Goal: Task Accomplishment & Management: Use online tool/utility

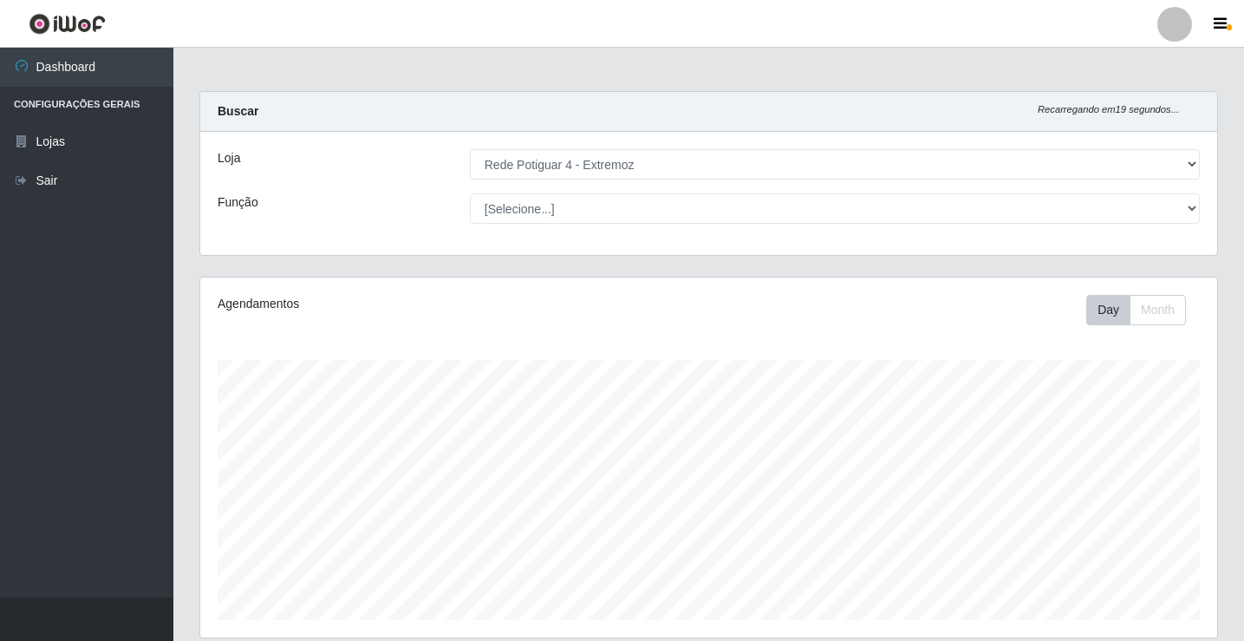
select select "78"
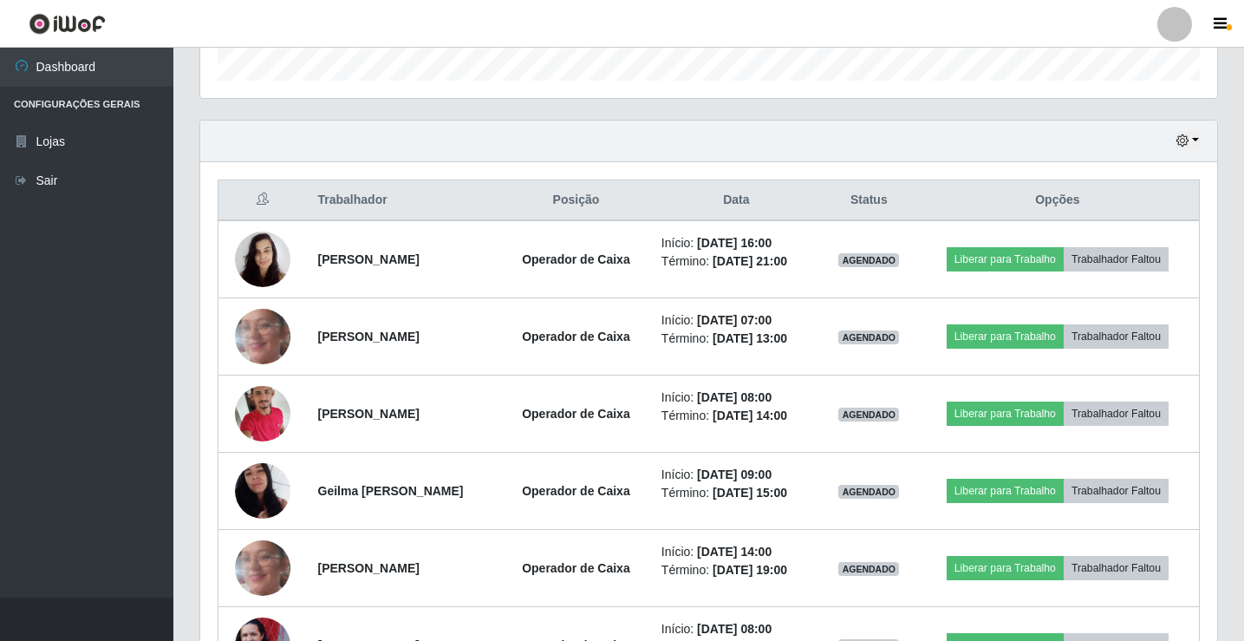
scroll to position [360, 1017]
click at [1195, 138] on button "button" at bounding box center [1188, 141] width 24 height 20
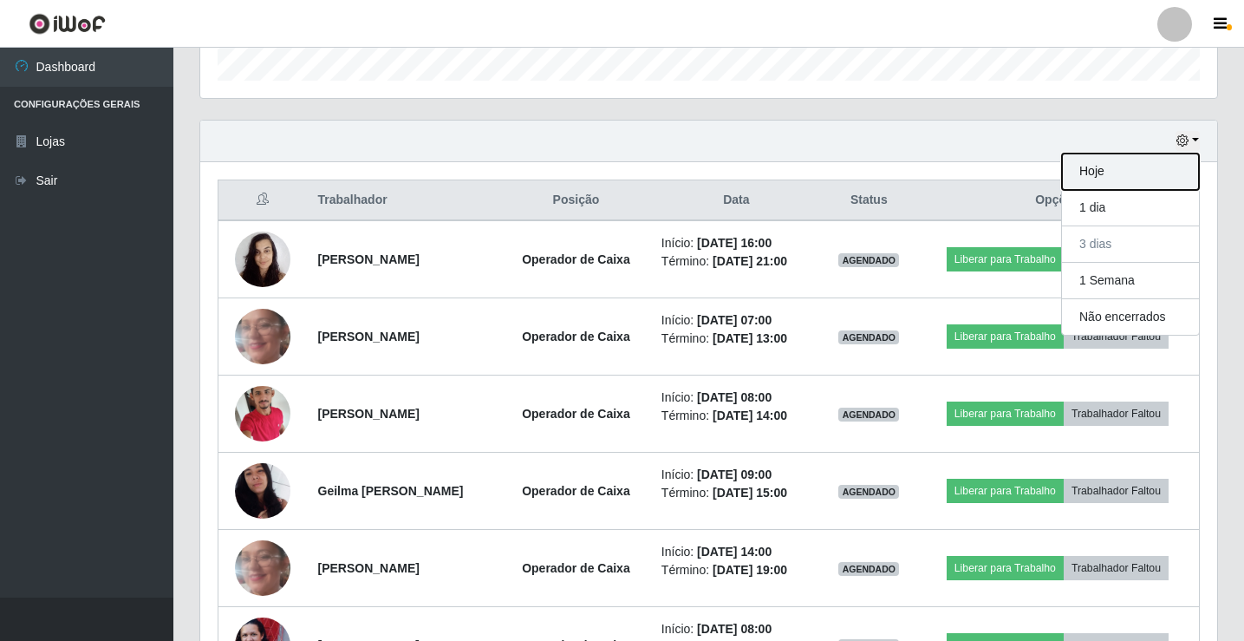
click at [1147, 173] on button "Hoje" at bounding box center [1130, 171] width 137 height 36
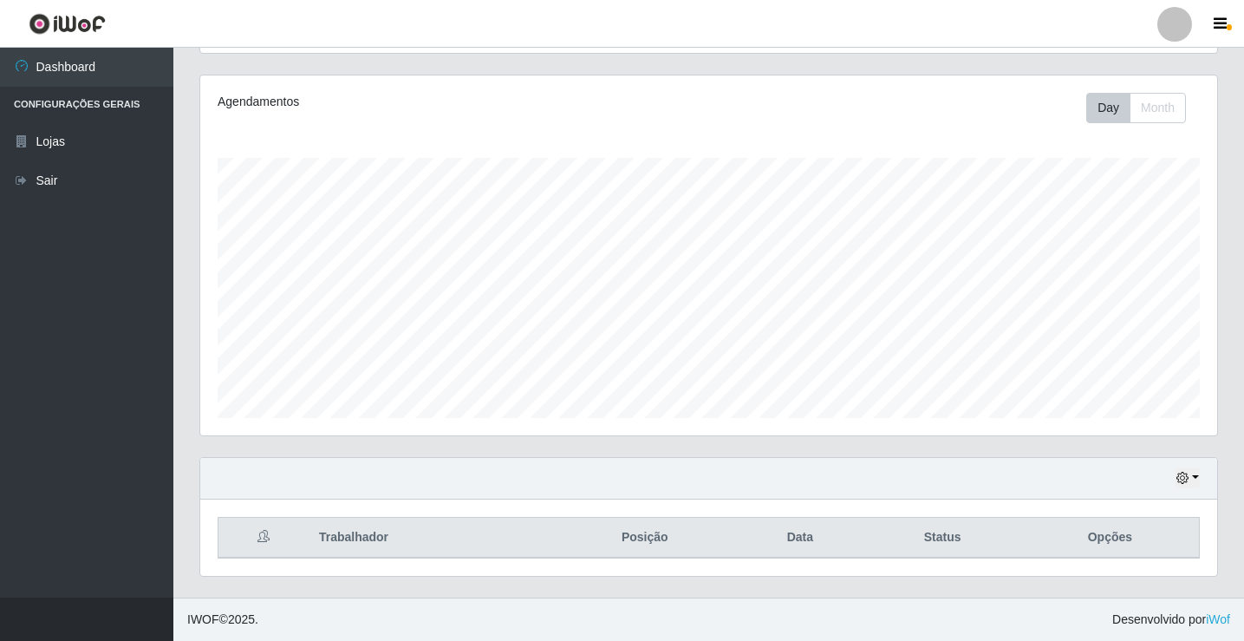
scroll to position [279, 0]
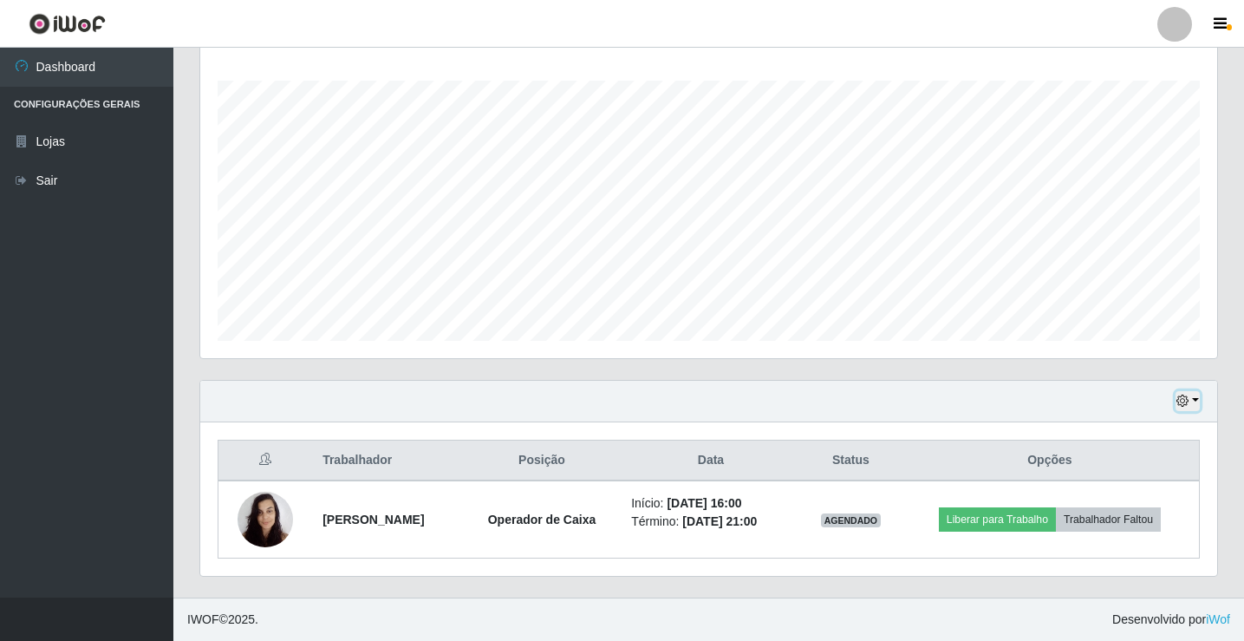
click at [1190, 401] on button "button" at bounding box center [1188, 401] width 24 height 20
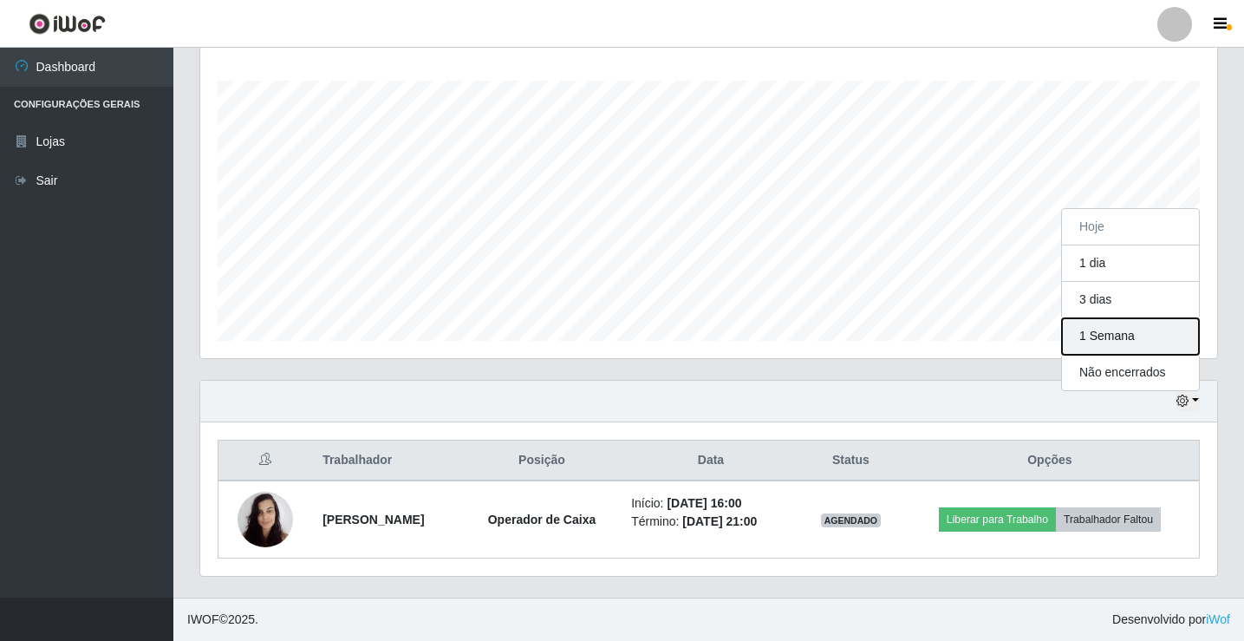
click at [1120, 330] on button "1 Semana" at bounding box center [1130, 336] width 137 height 36
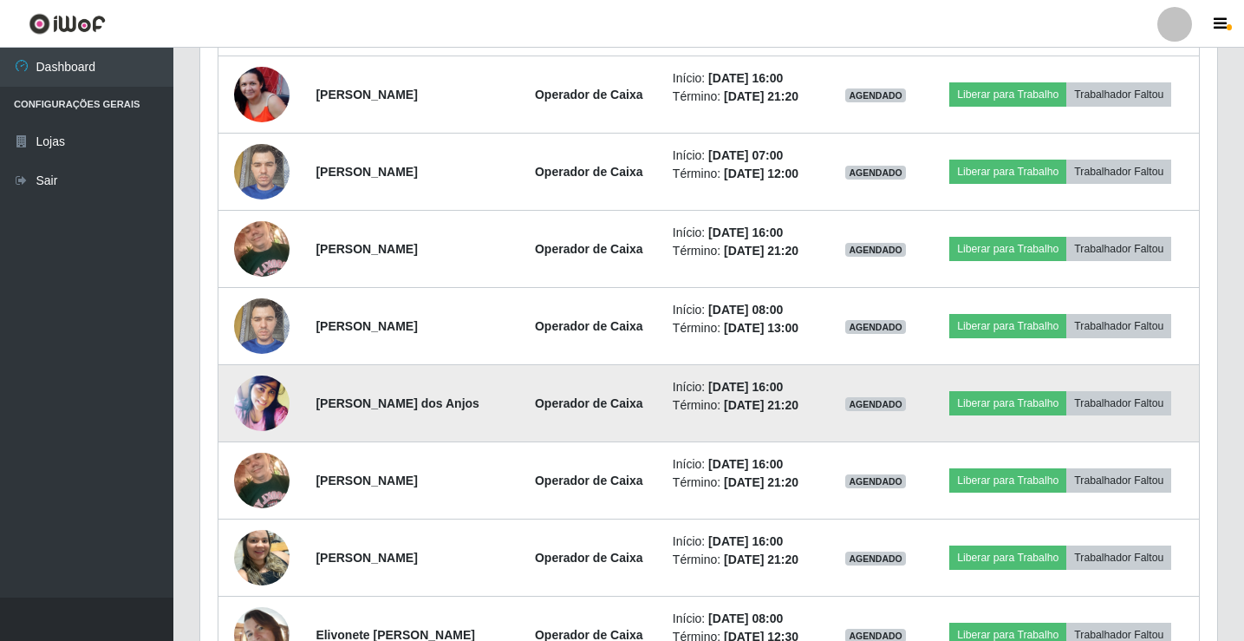
scroll to position [1235, 0]
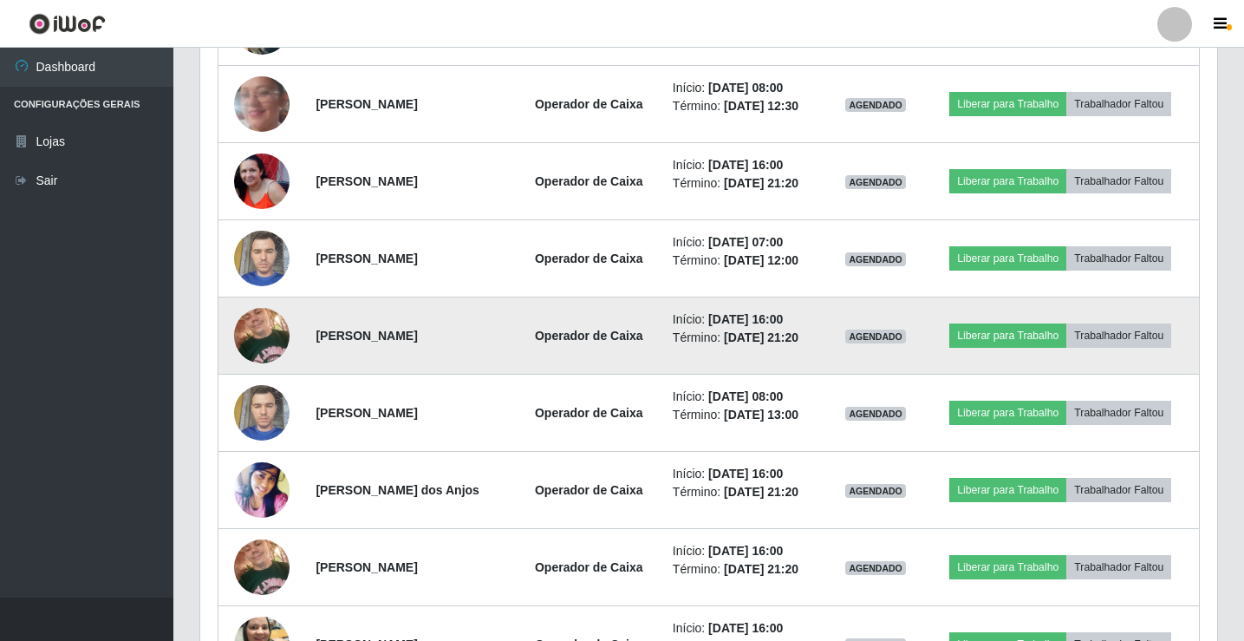
click at [261, 335] on img at bounding box center [261, 335] width 55 height 74
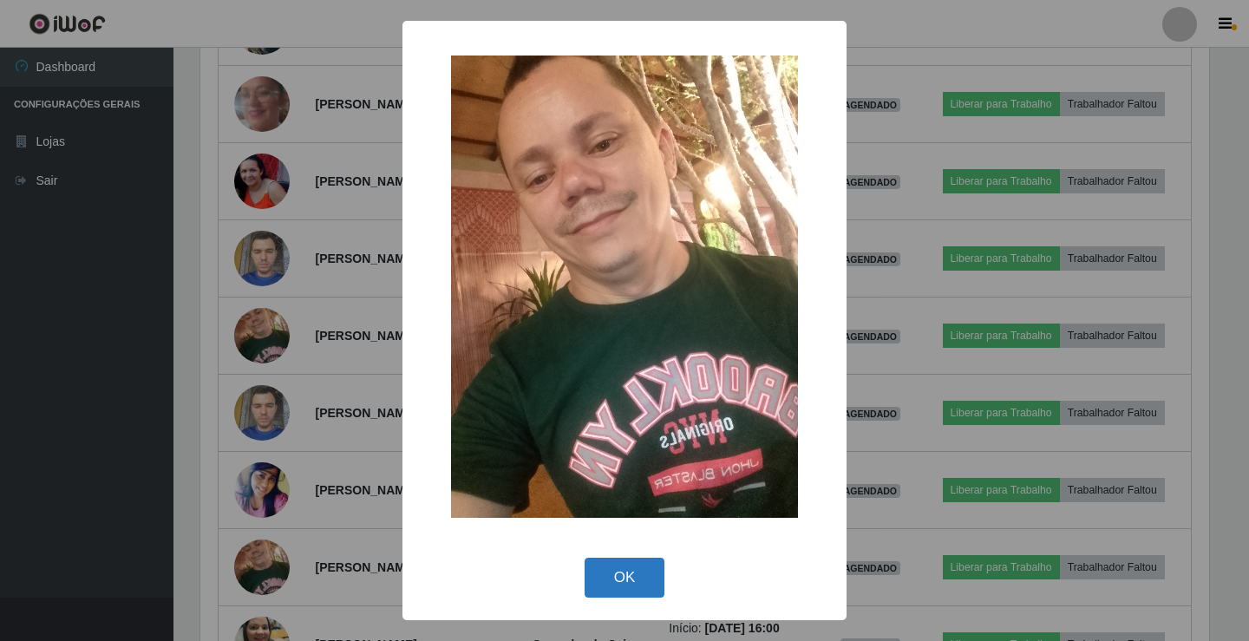
drag, startPoint x: 650, startPoint y: 583, endPoint x: 541, endPoint y: 517, distance: 126.9
click at [649, 583] on button "OK" at bounding box center [624, 578] width 81 height 41
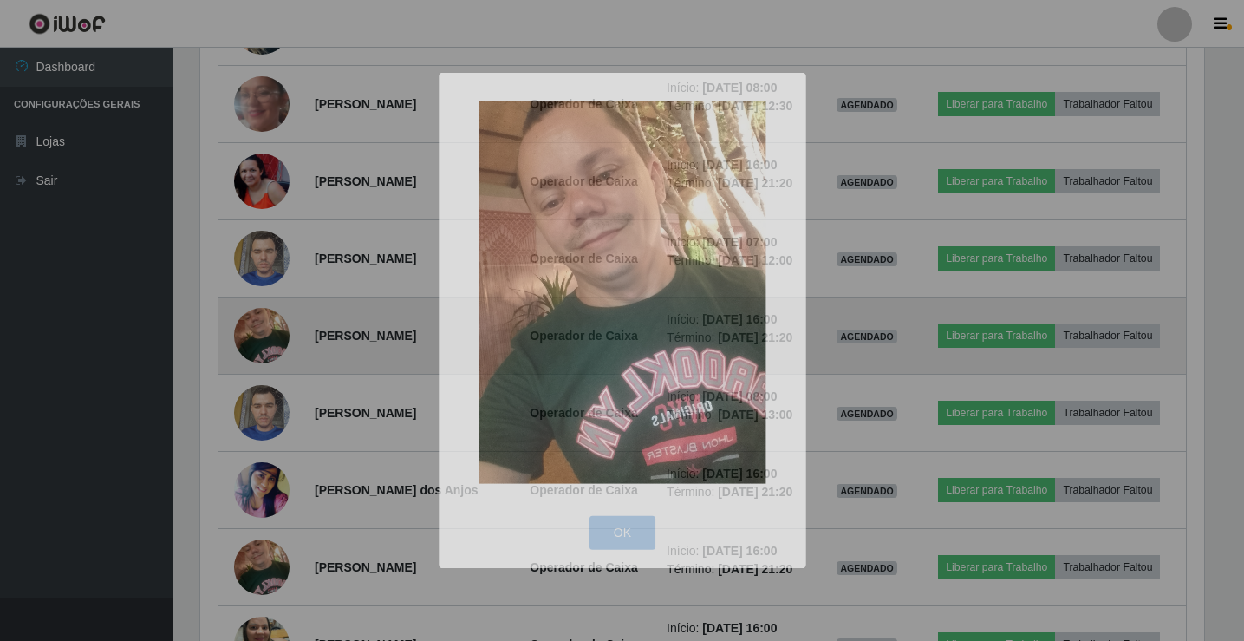
scroll to position [360, 1017]
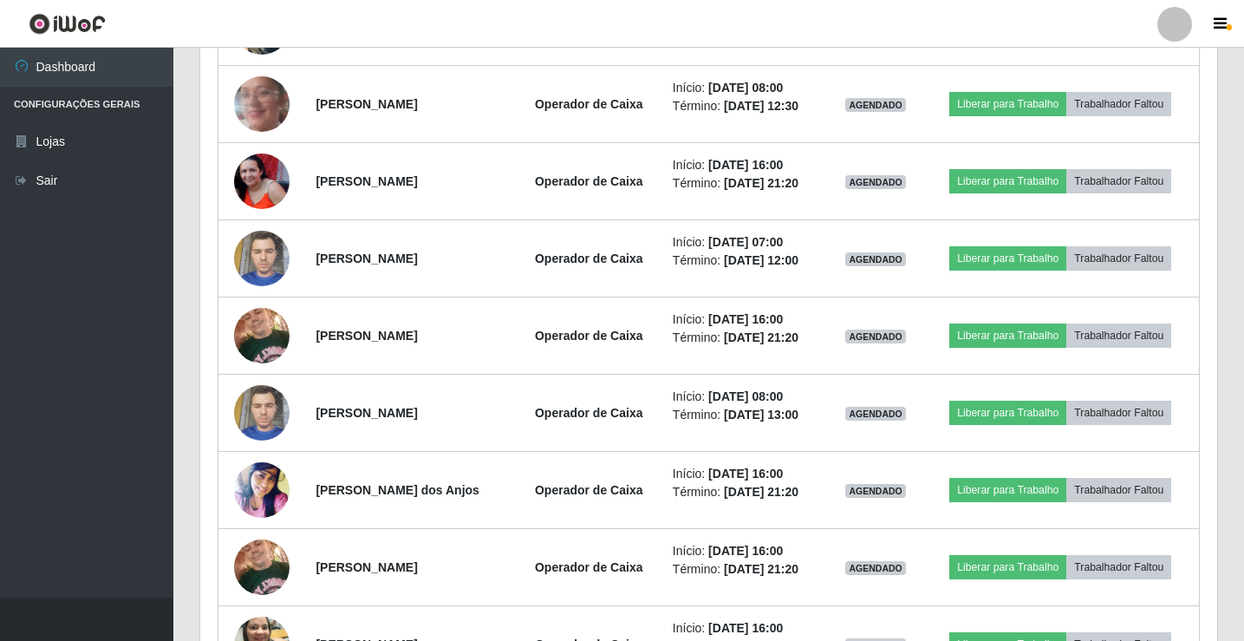
click at [207, 329] on div "Trabalhador Posição Data Status Opções [PERSON_NAME] Operador de Caixa Início: …" at bounding box center [708, 238] width 1017 height 1543
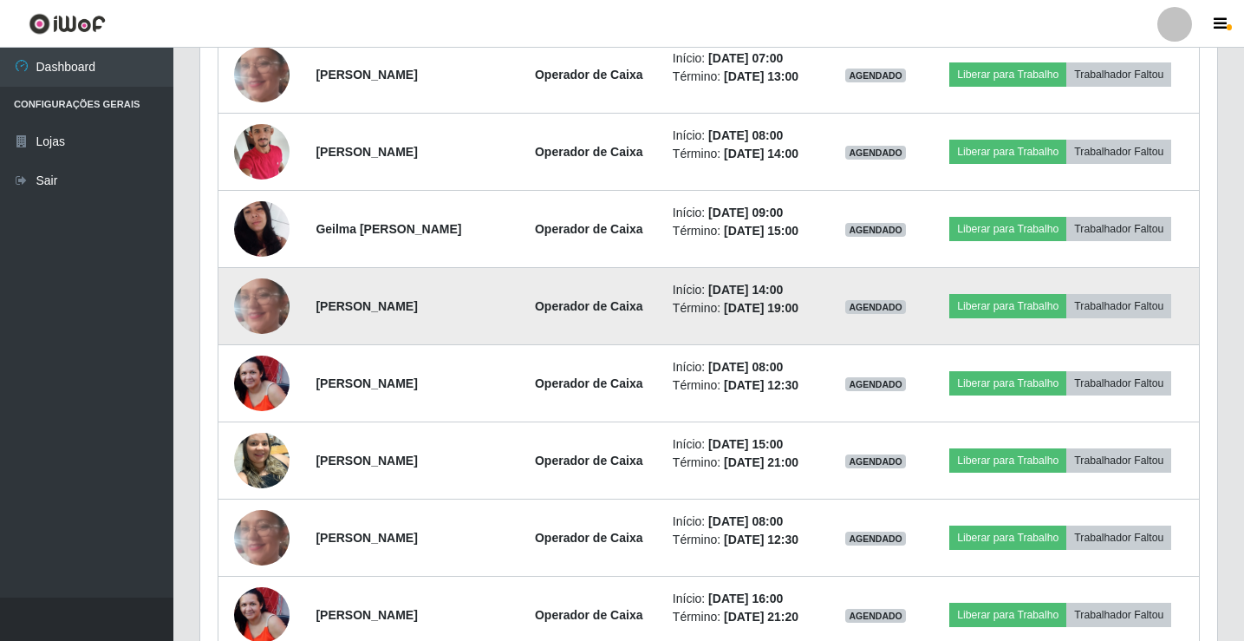
scroll to position [541, 0]
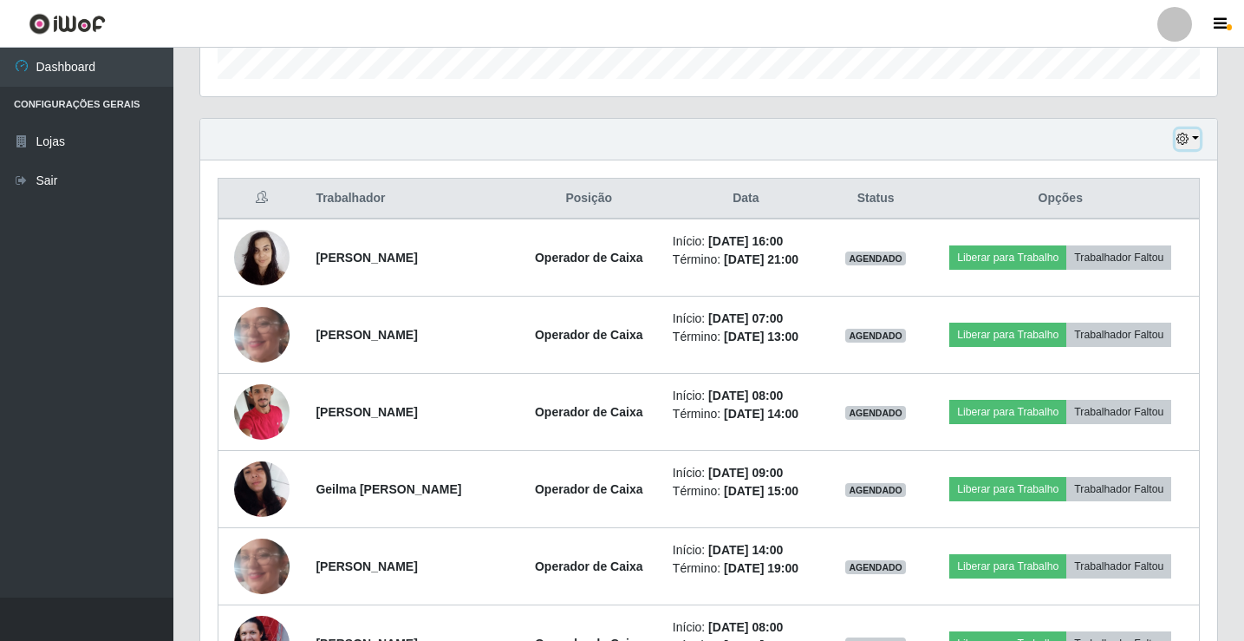
click at [1191, 140] on button "button" at bounding box center [1188, 139] width 24 height 20
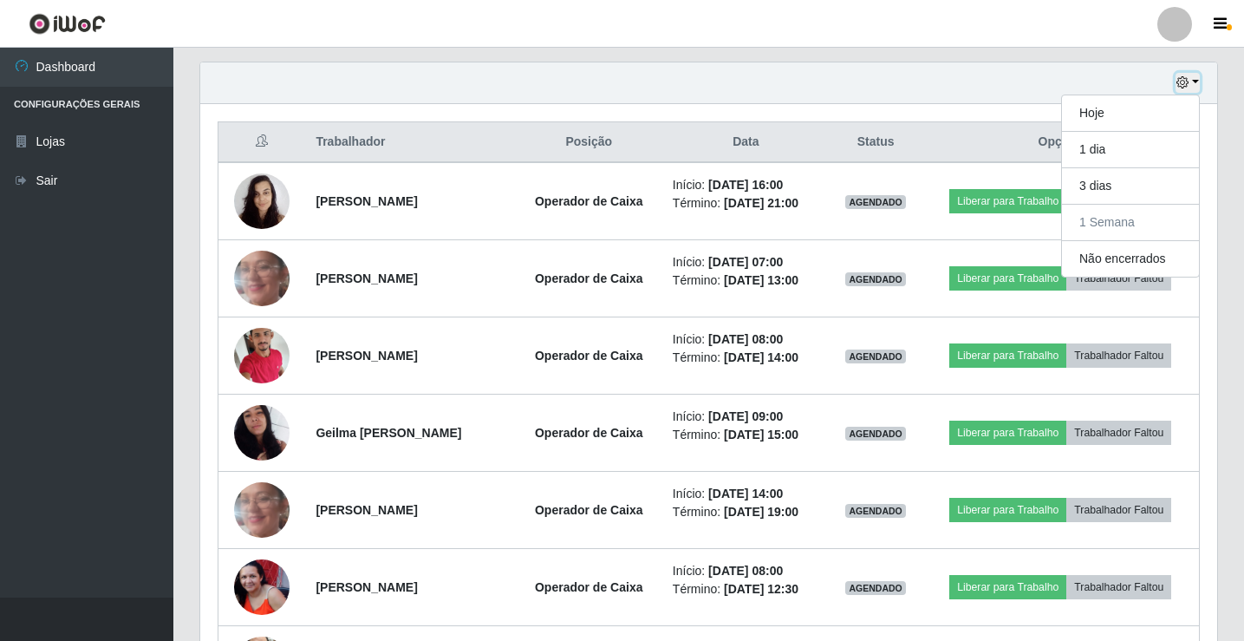
scroll to position [628, 0]
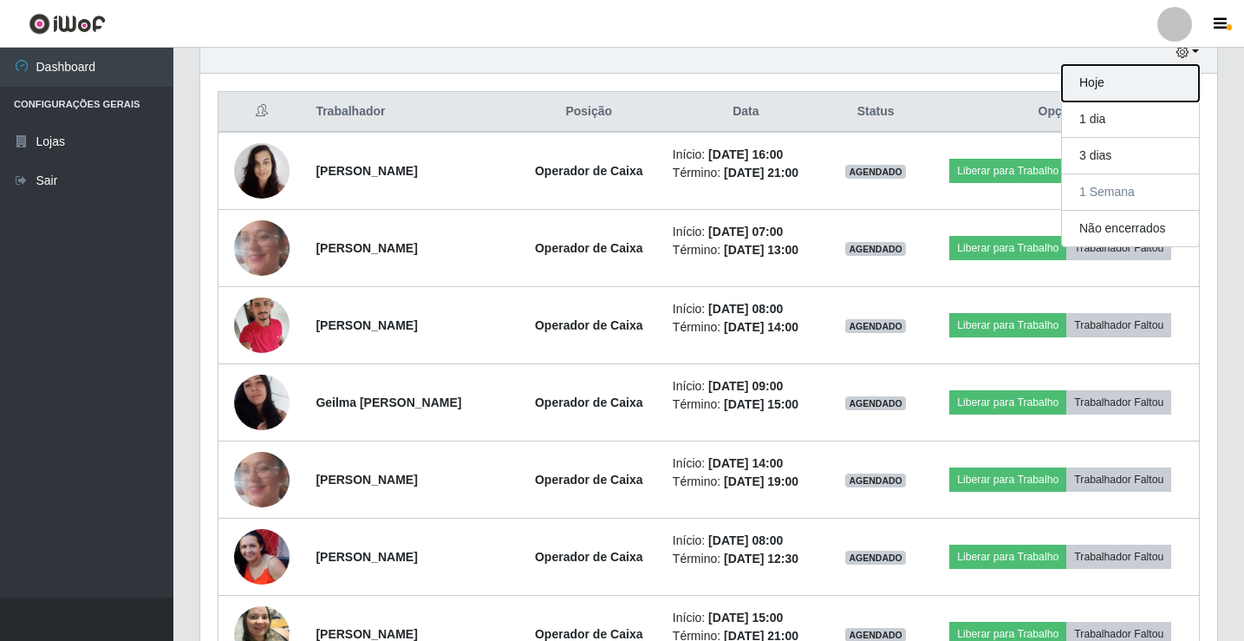
click at [1107, 81] on button "Hoje" at bounding box center [1130, 83] width 137 height 36
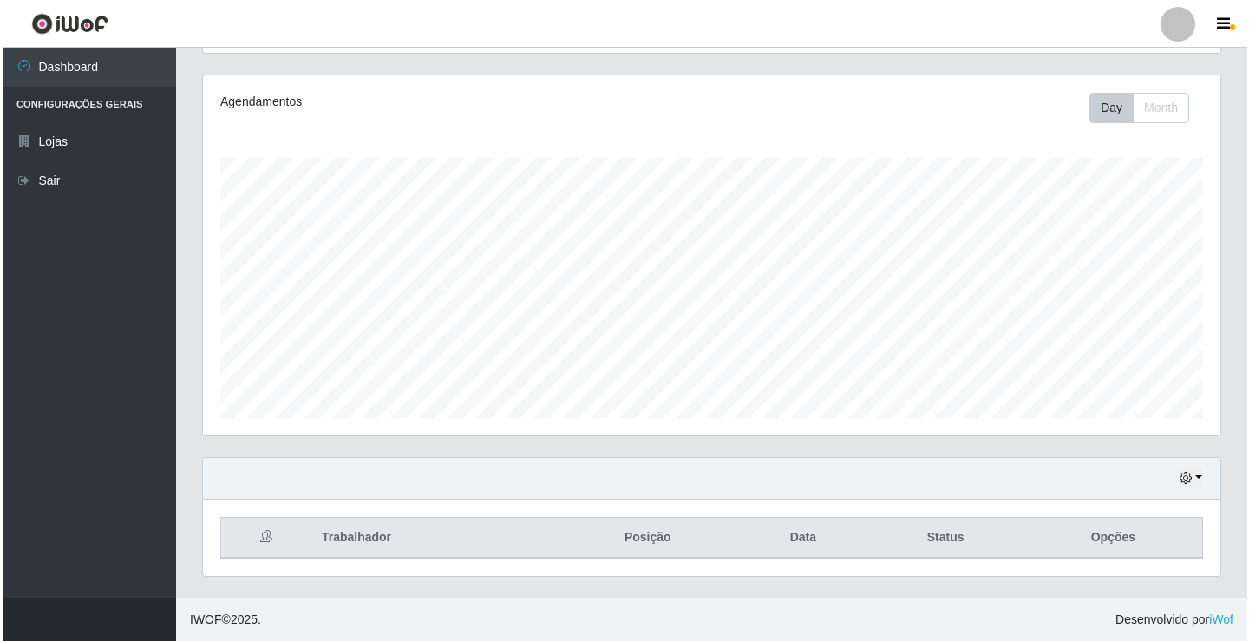
scroll to position [279, 0]
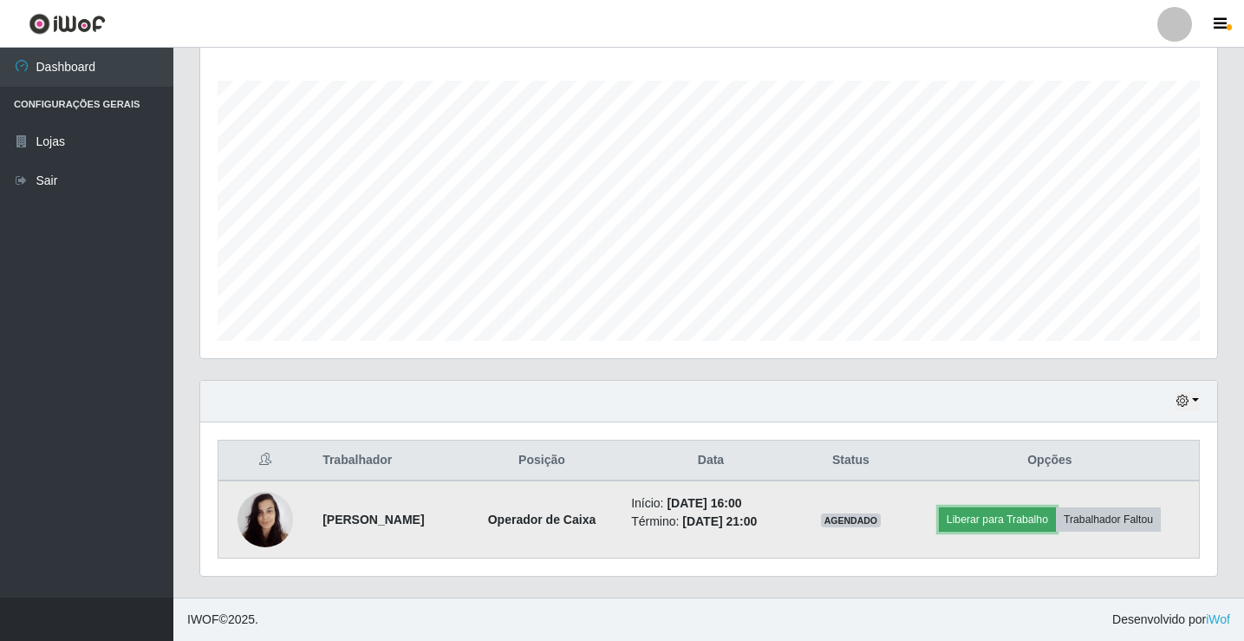
click at [987, 519] on button "Liberar para Trabalho" at bounding box center [997, 519] width 117 height 24
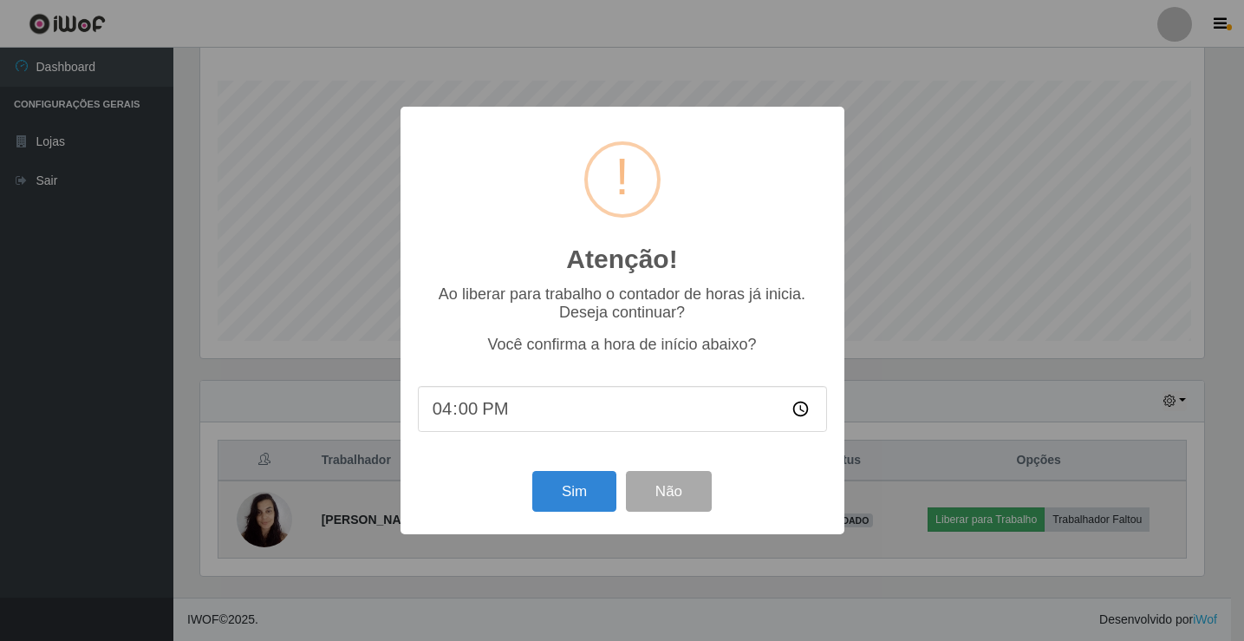
scroll to position [360, 1009]
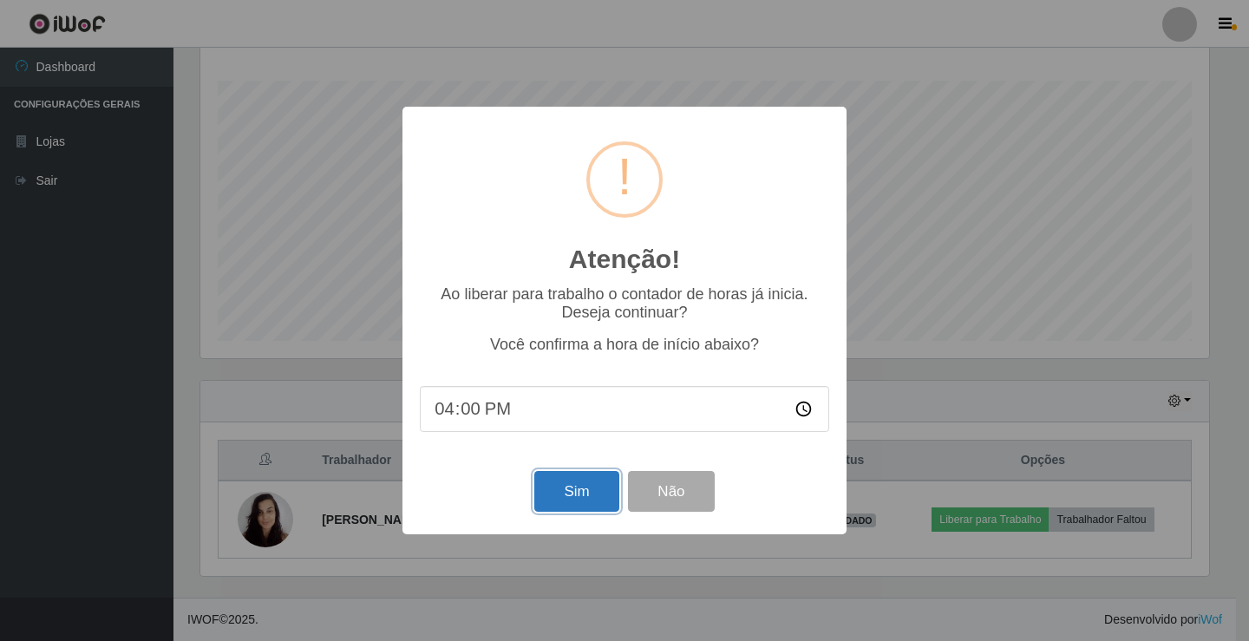
click at [568, 493] on button "Sim" at bounding box center [576, 491] width 84 height 41
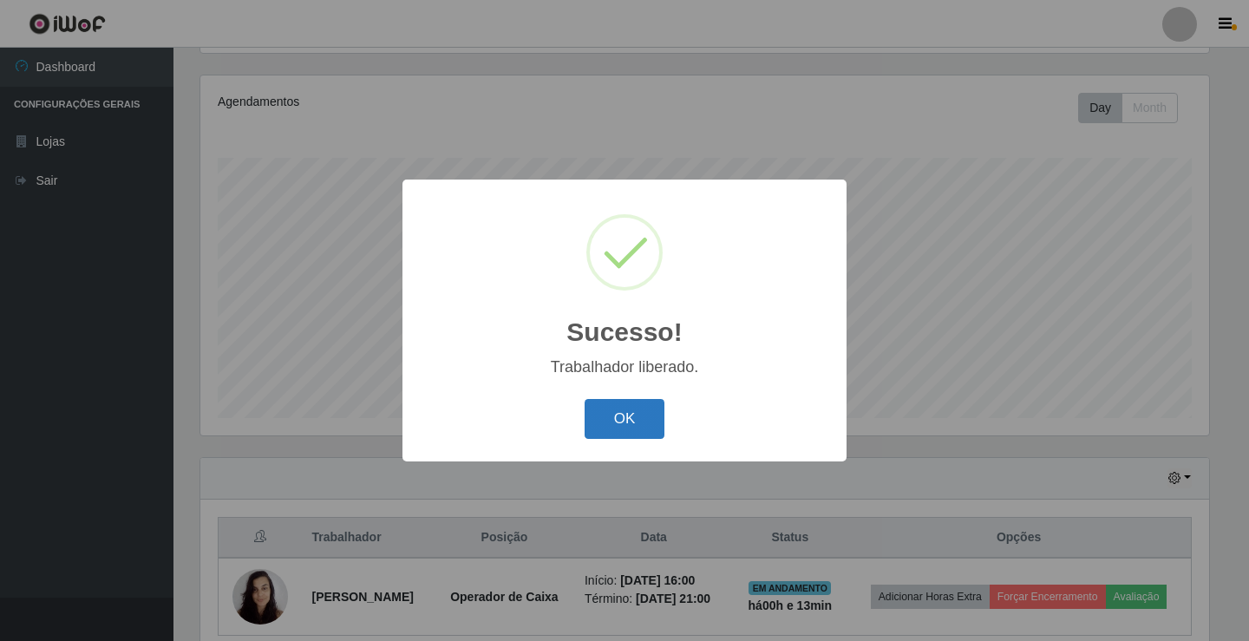
click at [639, 421] on button "OK" at bounding box center [624, 419] width 81 height 41
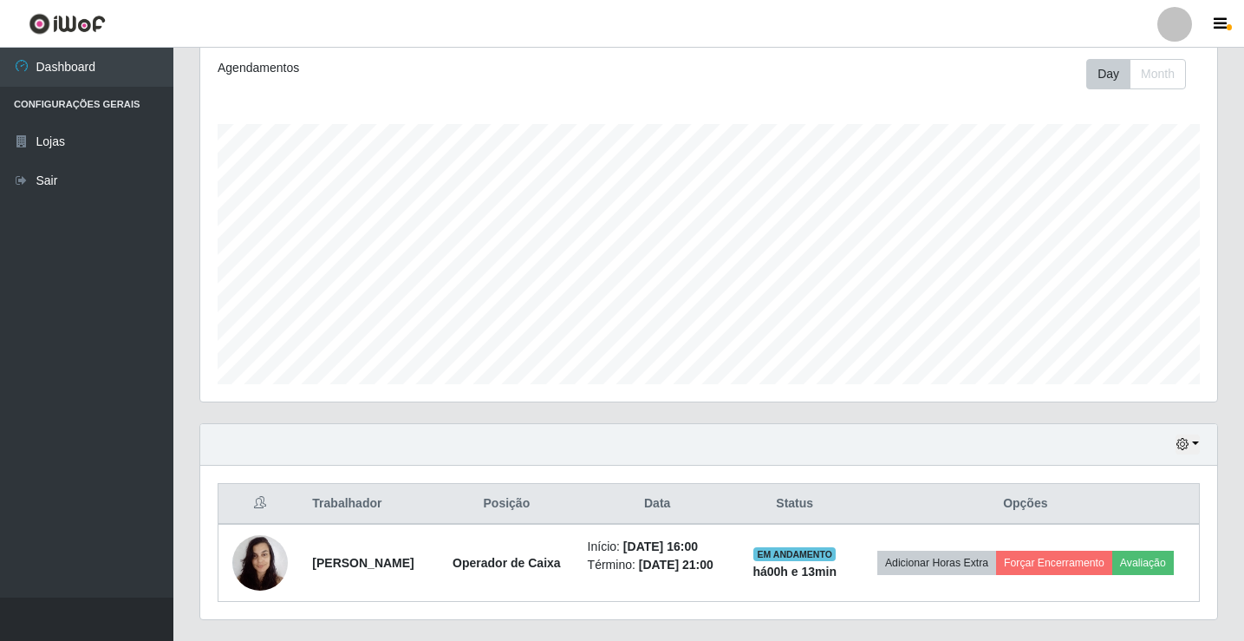
scroll to position [279, 0]
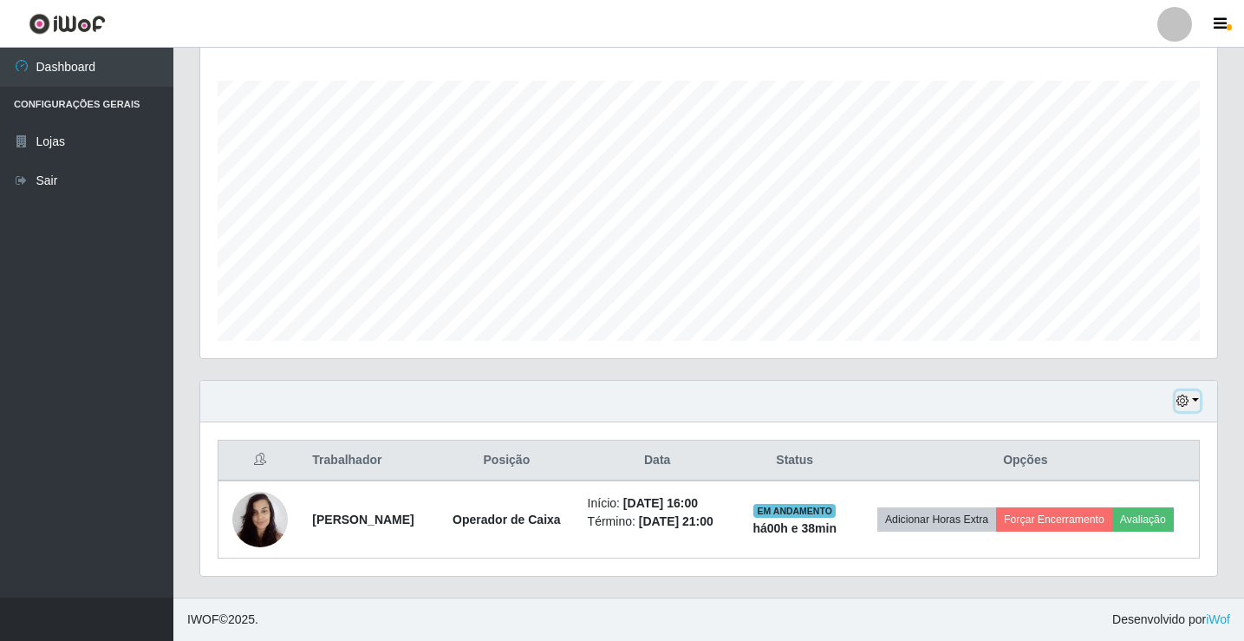
click at [1191, 397] on button "button" at bounding box center [1188, 401] width 24 height 20
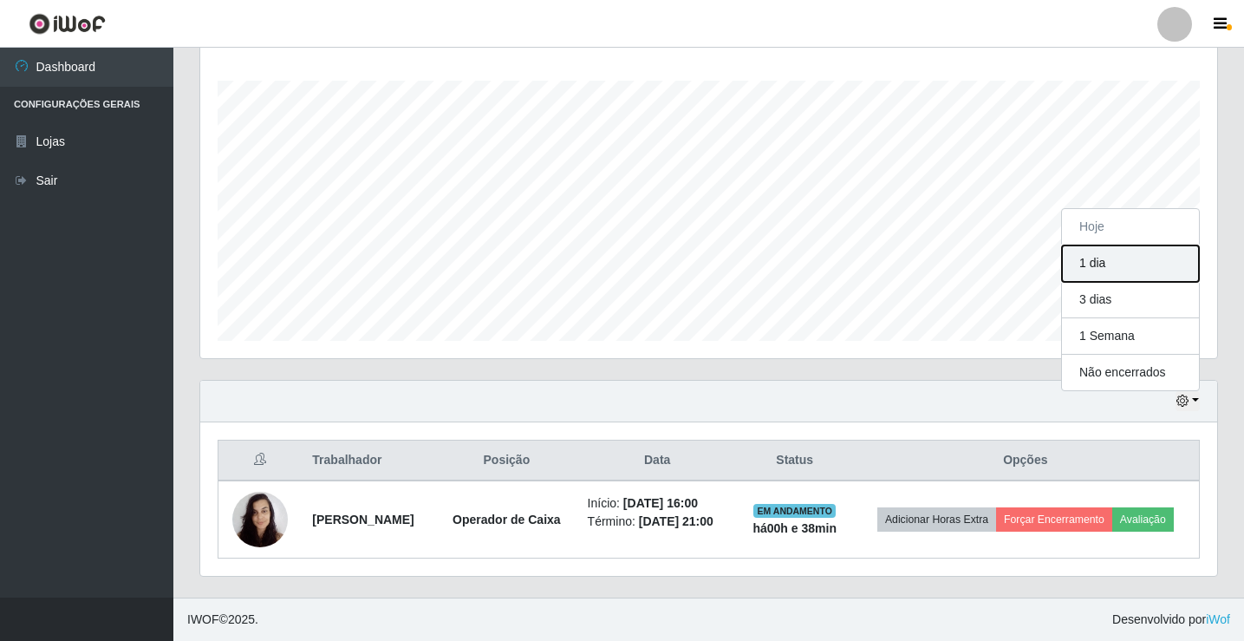
click at [1119, 256] on button "1 dia" at bounding box center [1130, 263] width 137 height 36
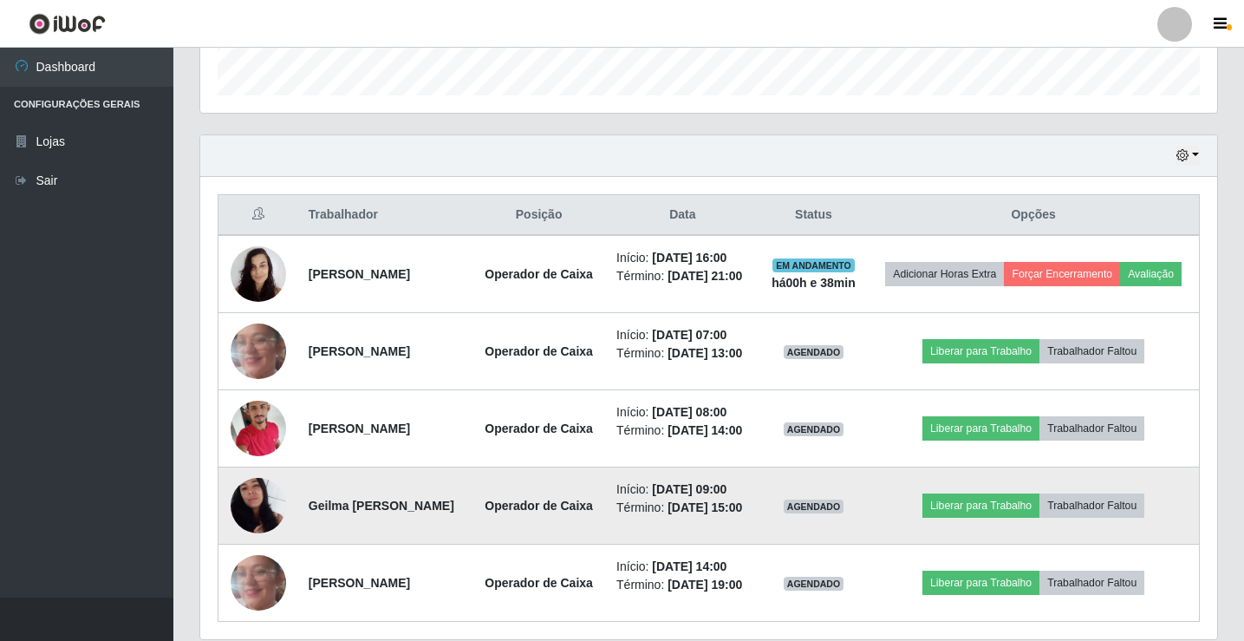
scroll to position [588, 0]
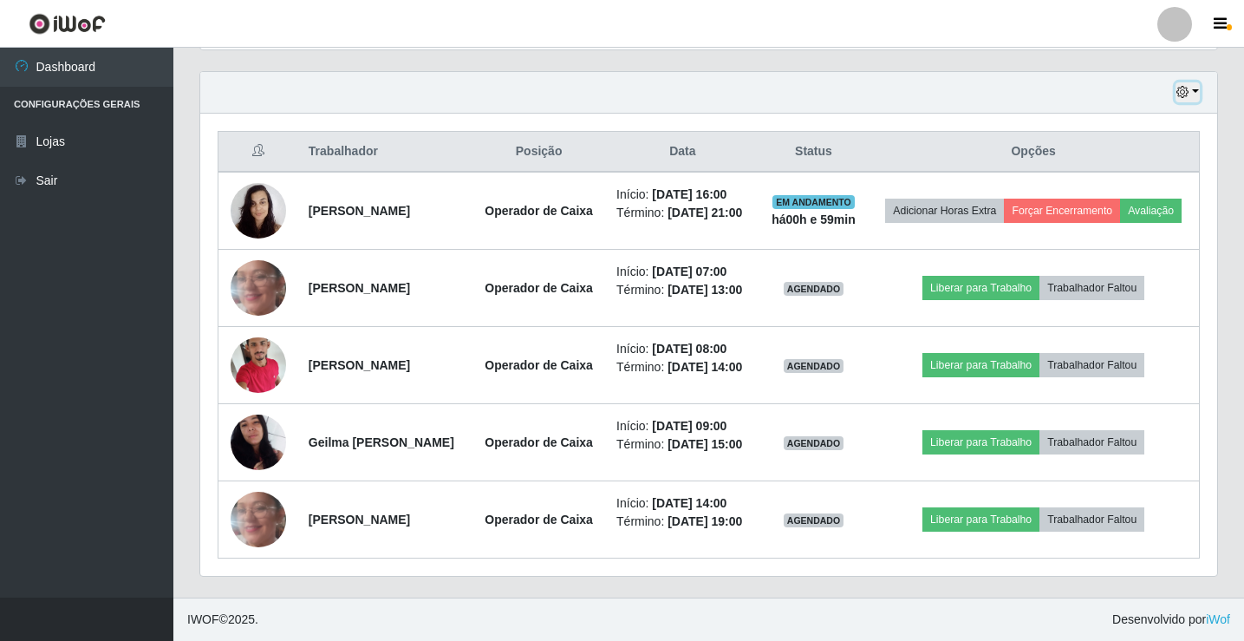
click at [1189, 95] on icon "button" at bounding box center [1183, 92] width 12 height 12
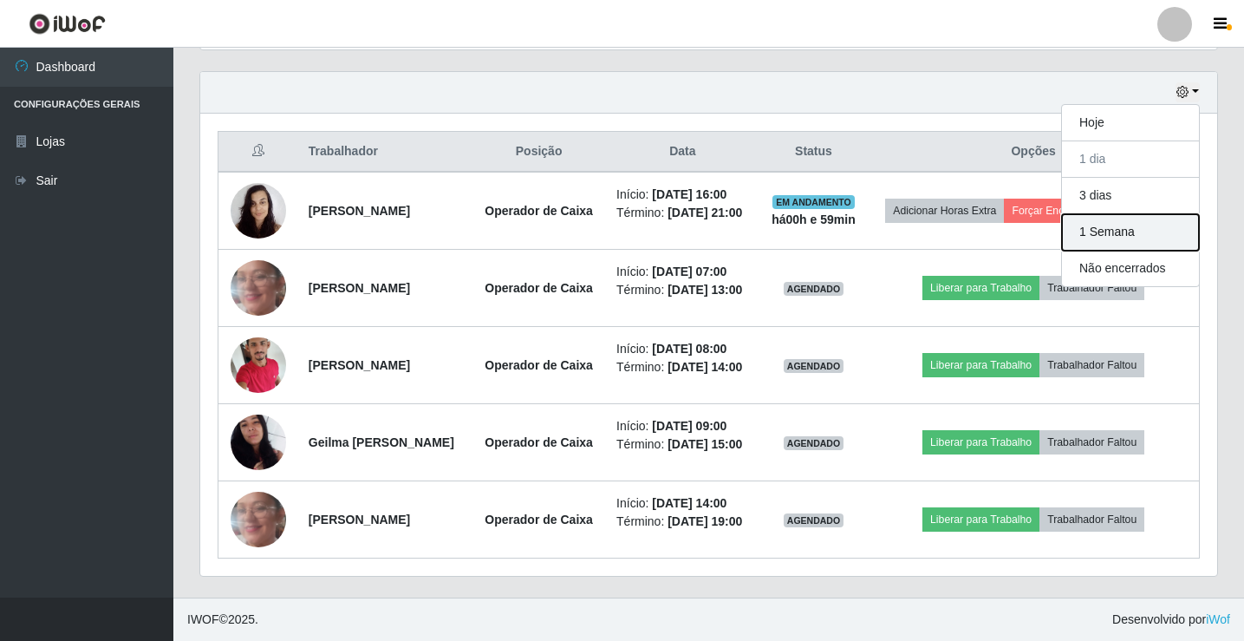
click at [1112, 235] on button "1 Semana" at bounding box center [1130, 232] width 137 height 36
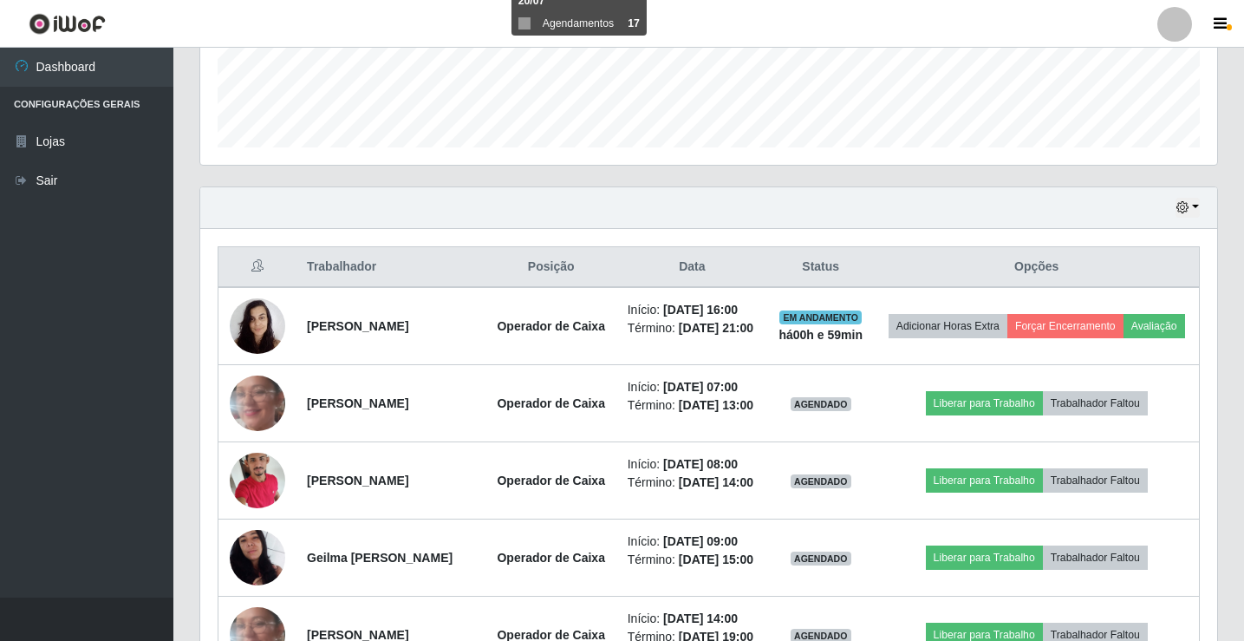
scroll to position [441, 0]
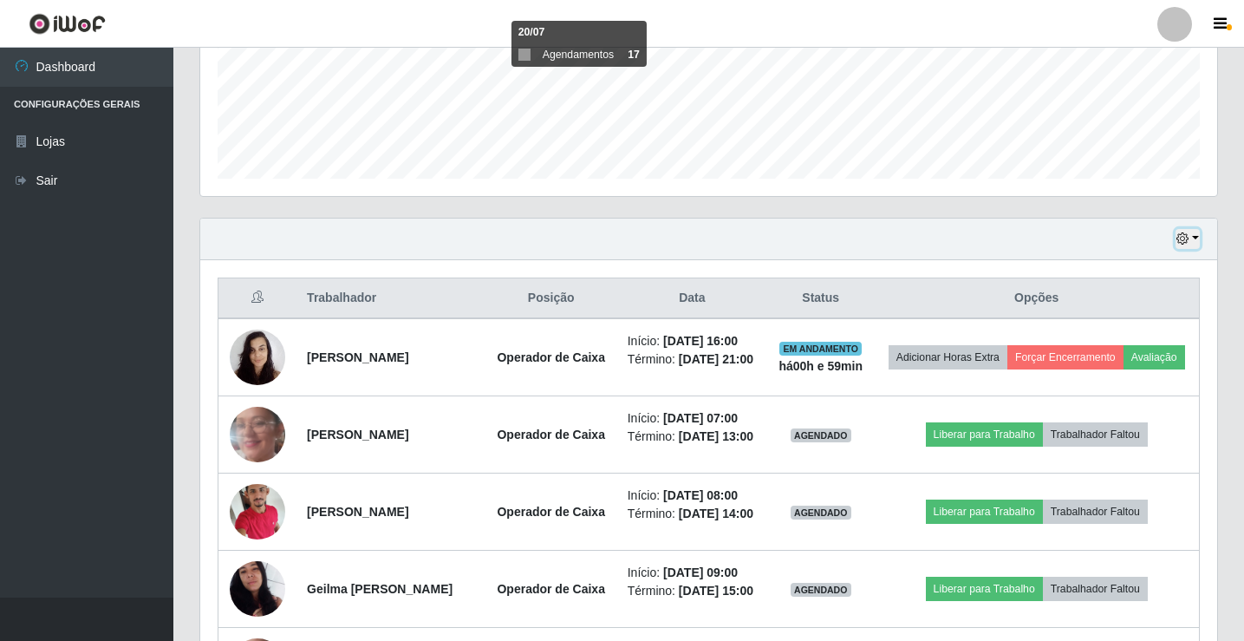
click at [1178, 244] on icon "button" at bounding box center [1183, 238] width 12 height 12
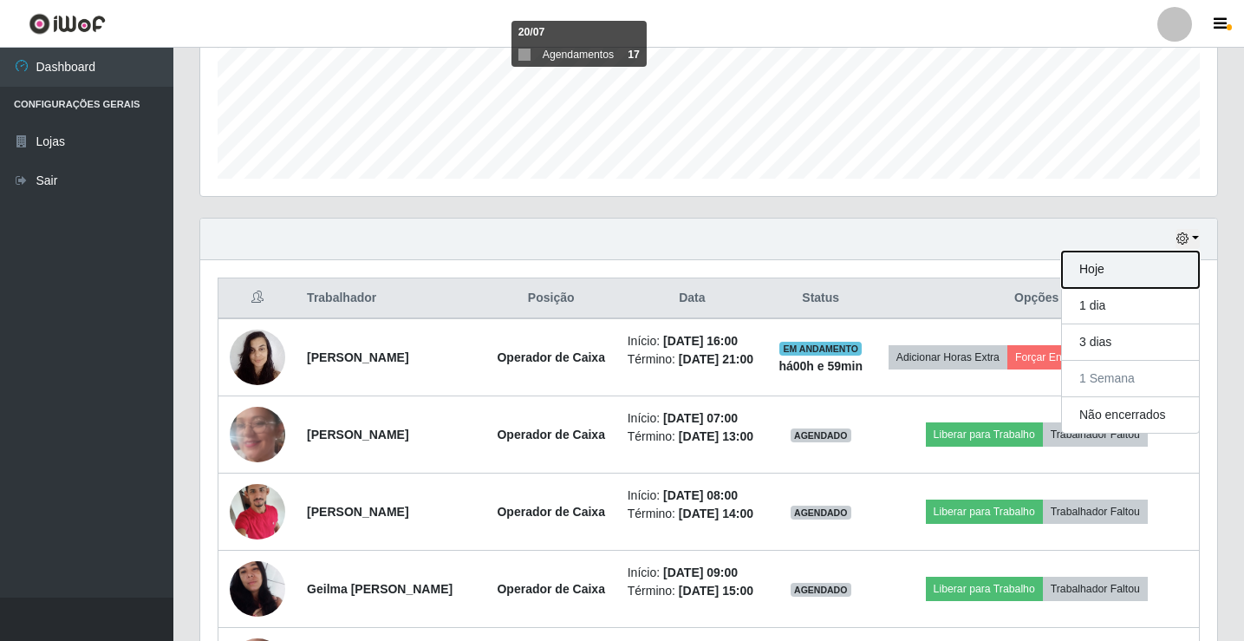
click at [1156, 276] on button "Hoje" at bounding box center [1130, 269] width 137 height 36
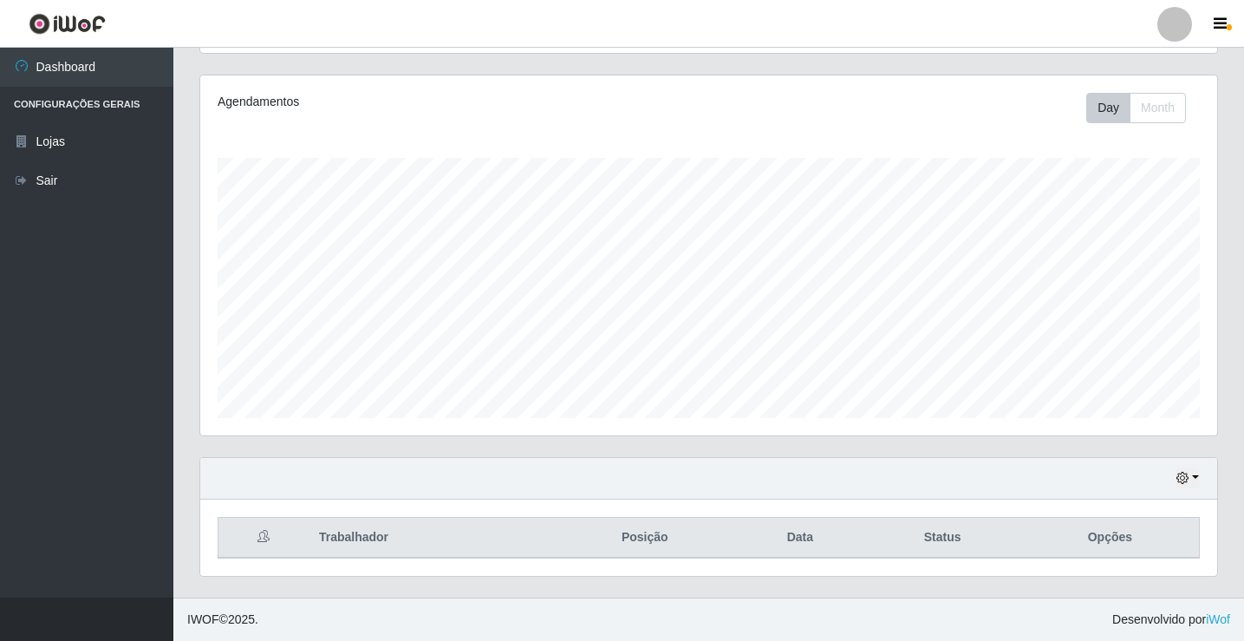
scroll to position [279, 0]
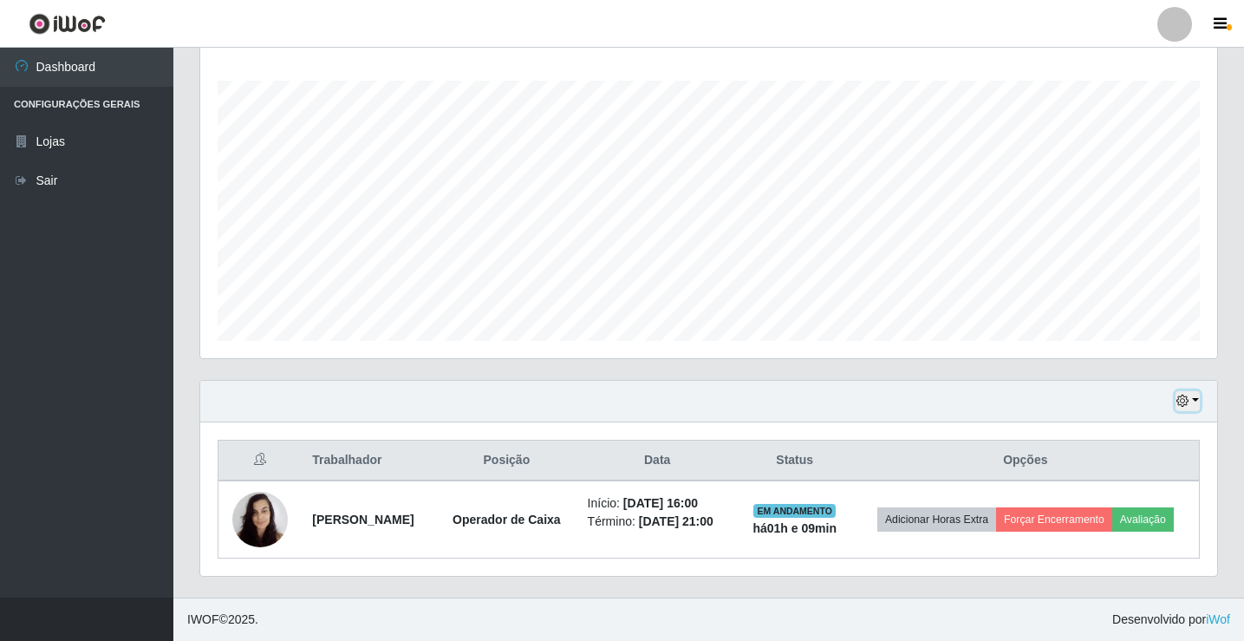
click at [1185, 399] on icon "button" at bounding box center [1183, 401] width 12 height 12
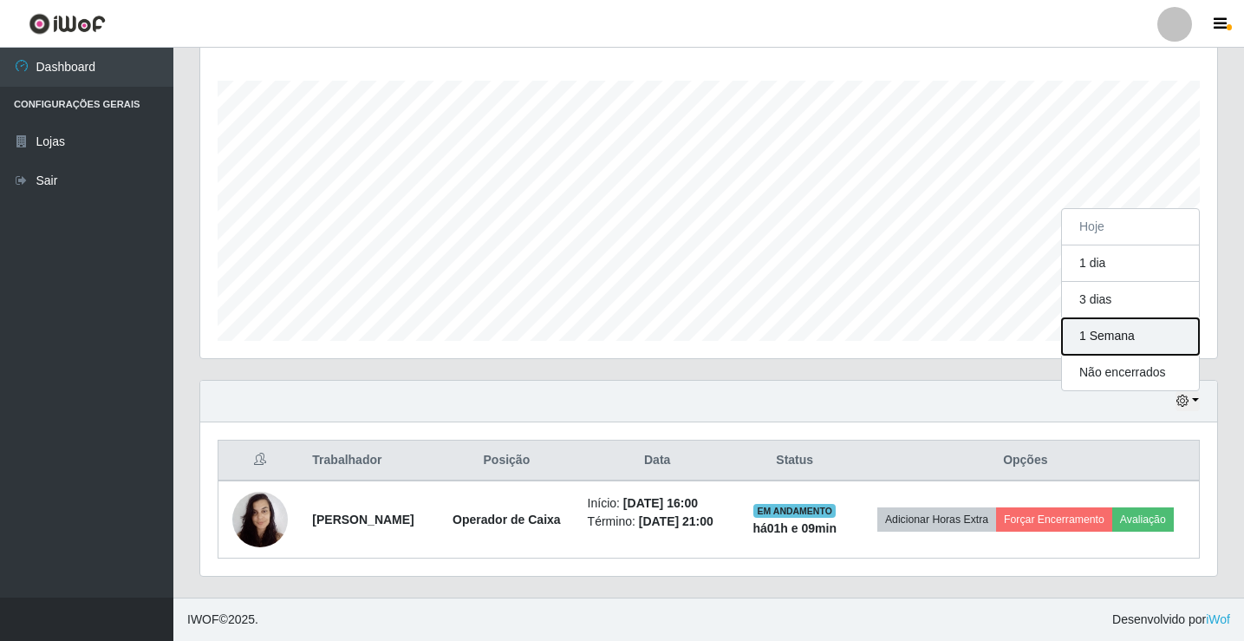
click at [1119, 339] on button "1 Semana" at bounding box center [1130, 336] width 137 height 36
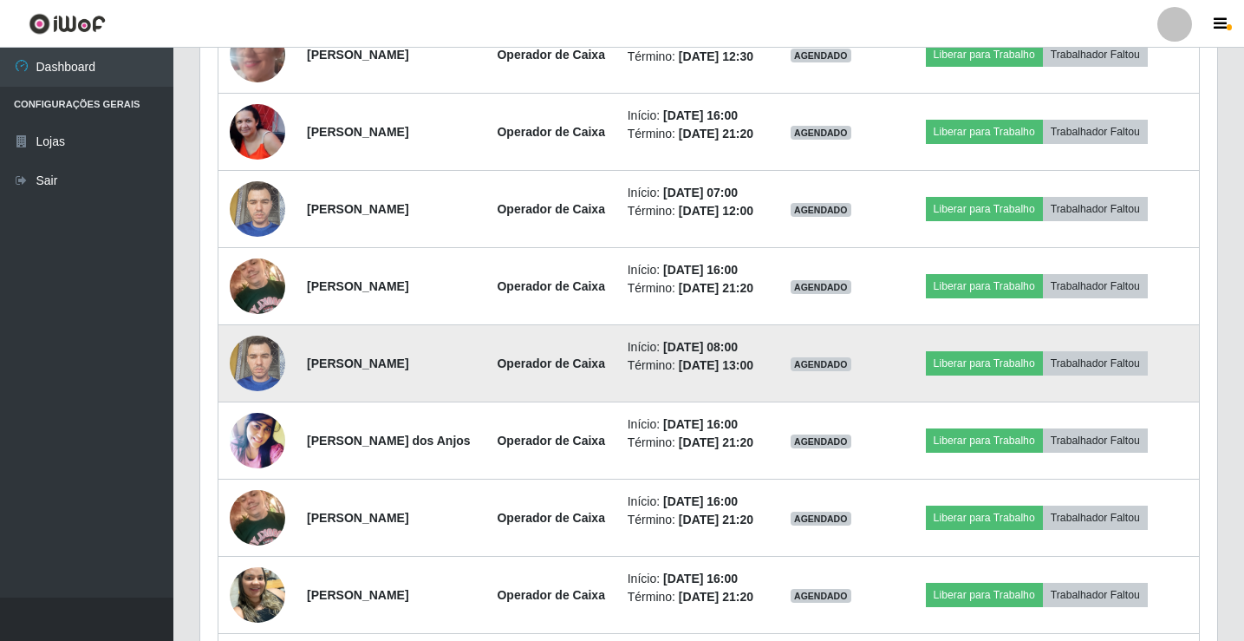
scroll to position [1222, 0]
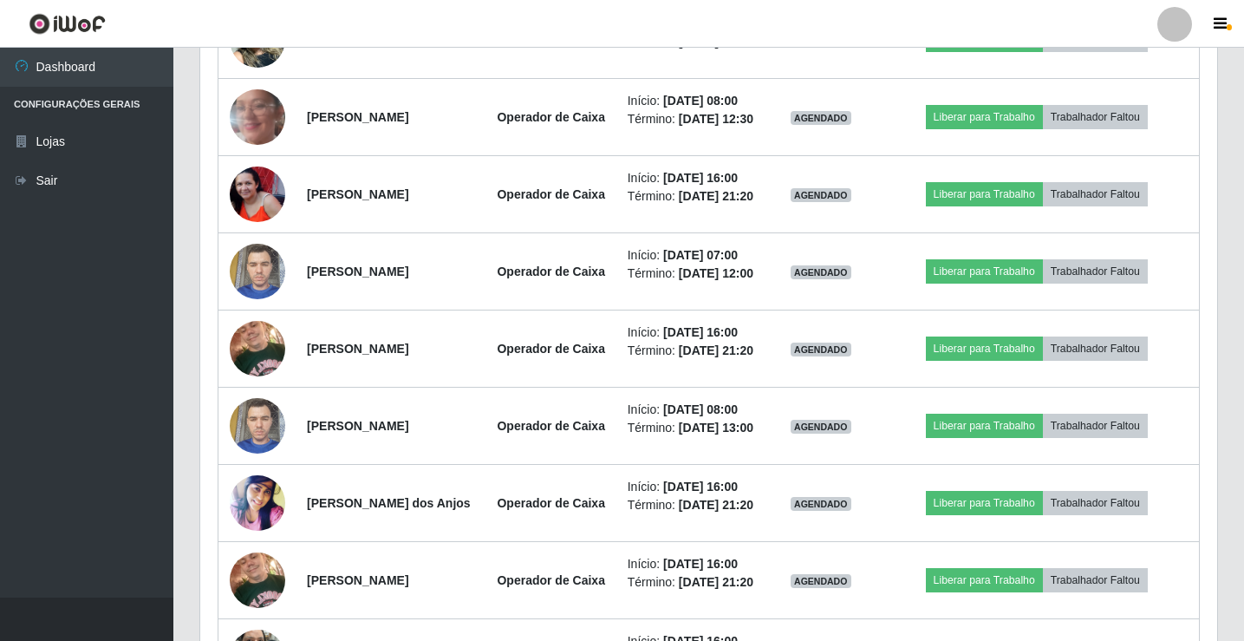
click at [202, 145] on div "Trabalhador Posição Data Status Opções [PERSON_NAME] Operador de Caixa Início: …" at bounding box center [708, 251] width 1017 height 1543
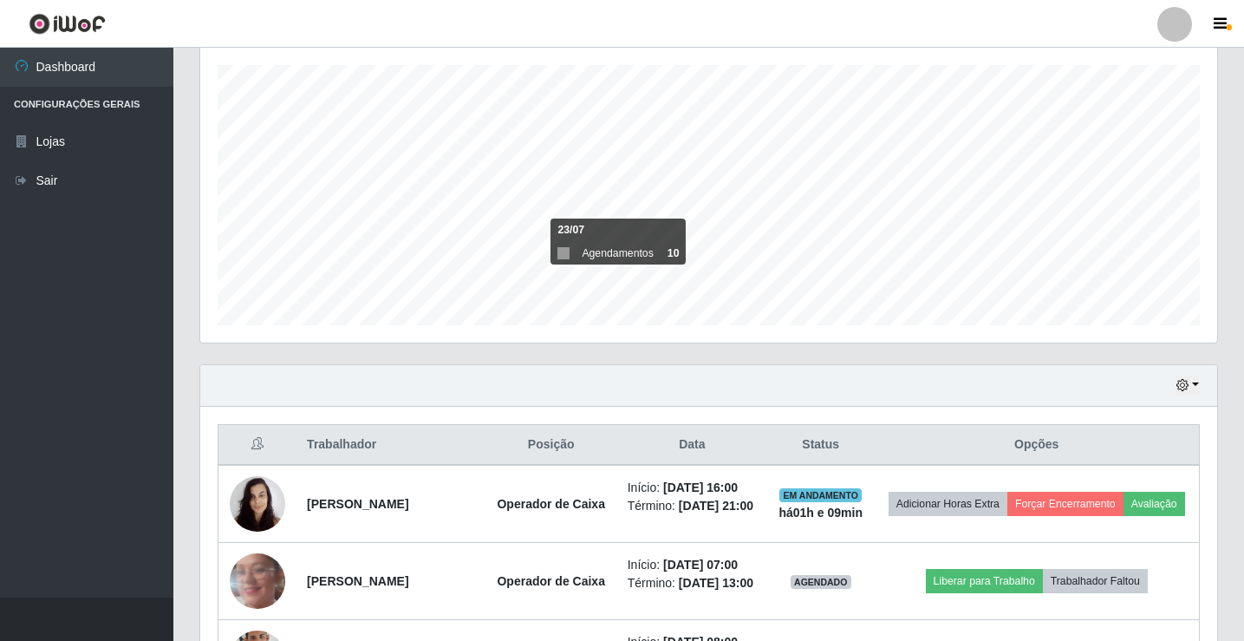
scroll to position [268, 0]
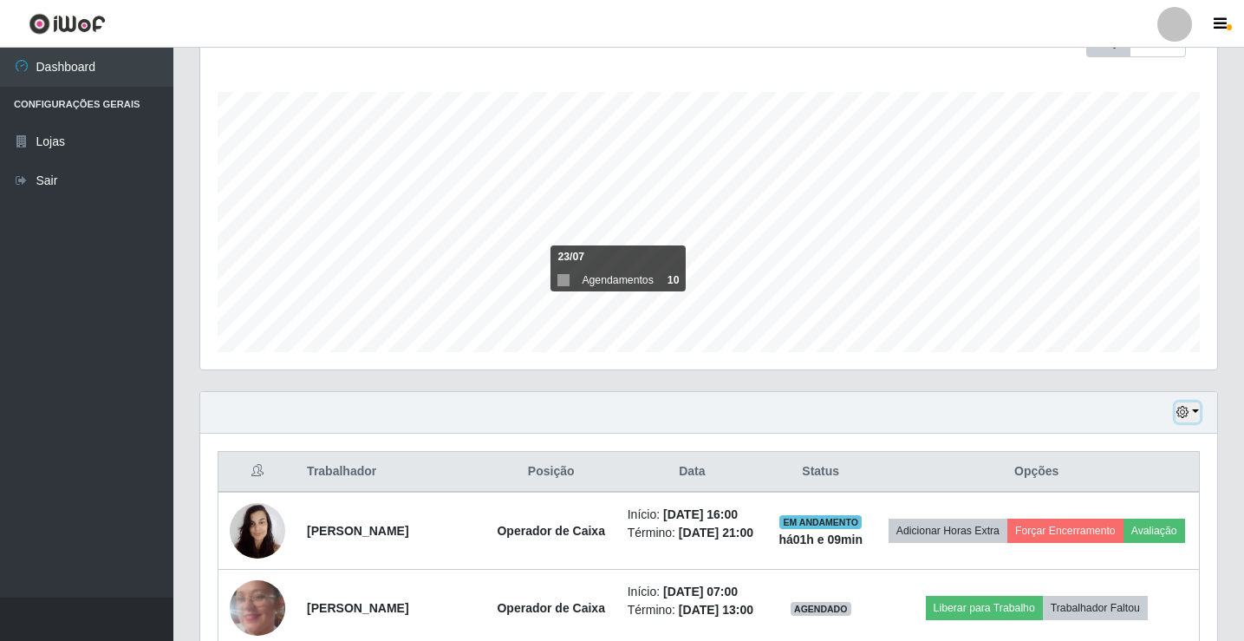
click at [1177, 414] on icon "button" at bounding box center [1183, 412] width 12 height 12
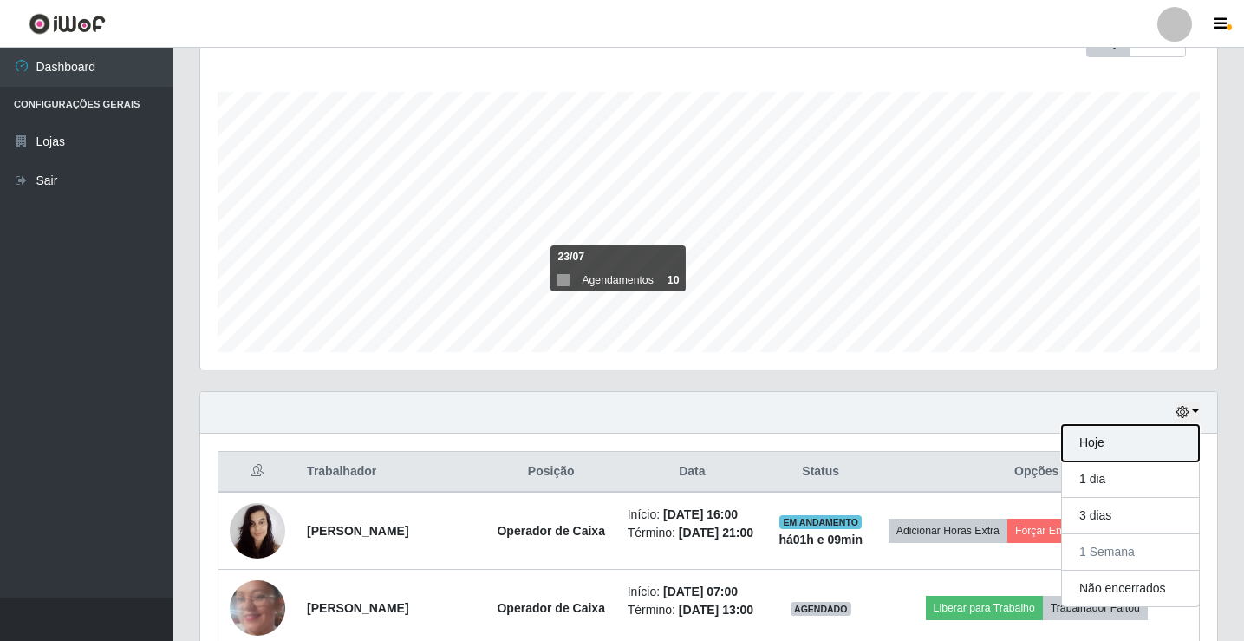
click at [1132, 452] on button "Hoje" at bounding box center [1130, 443] width 137 height 36
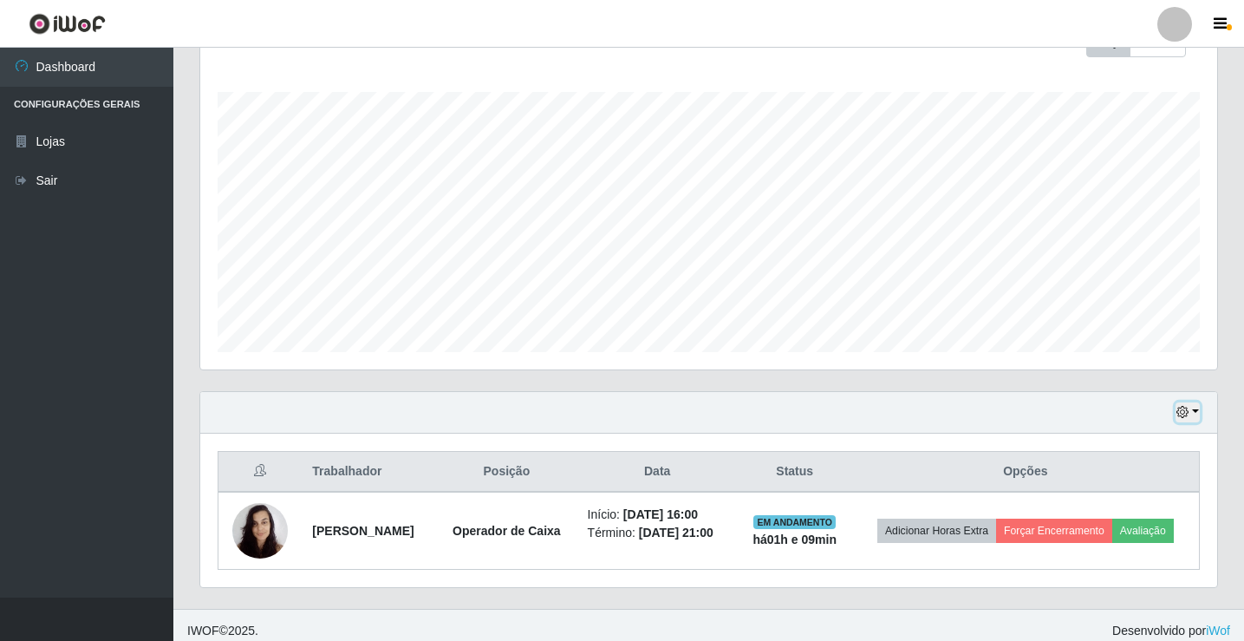
click at [1183, 411] on icon "button" at bounding box center [1183, 412] width 12 height 12
click at [1119, 359] on button "1 Semana" at bounding box center [1130, 348] width 137 height 36
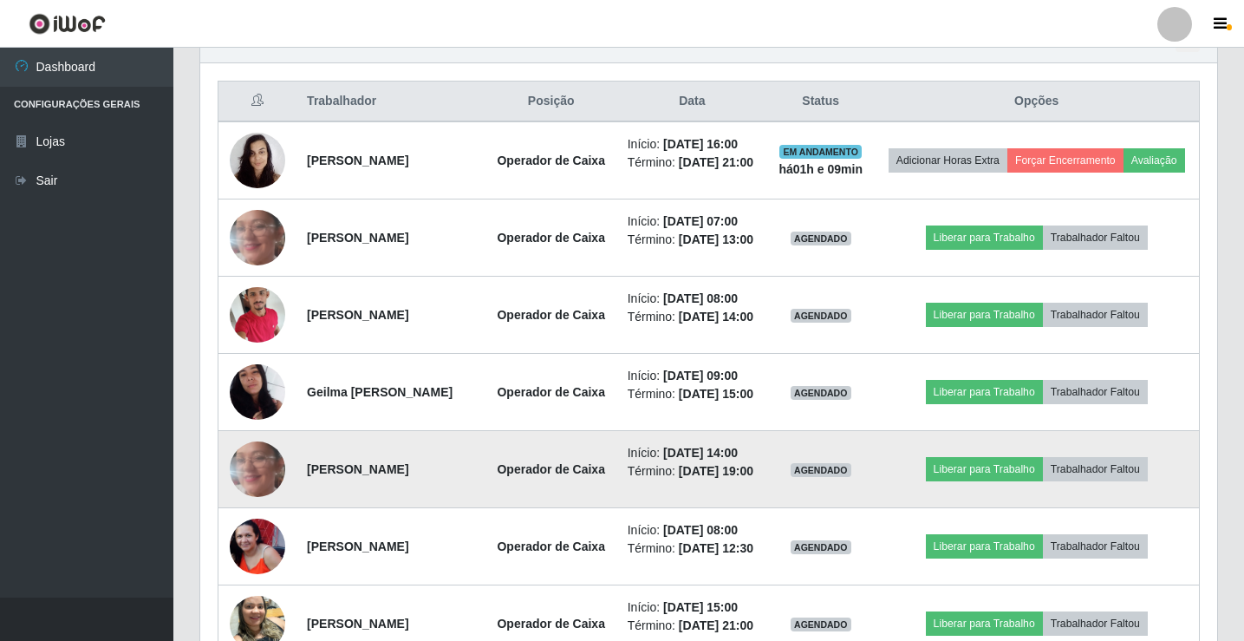
scroll to position [528, 0]
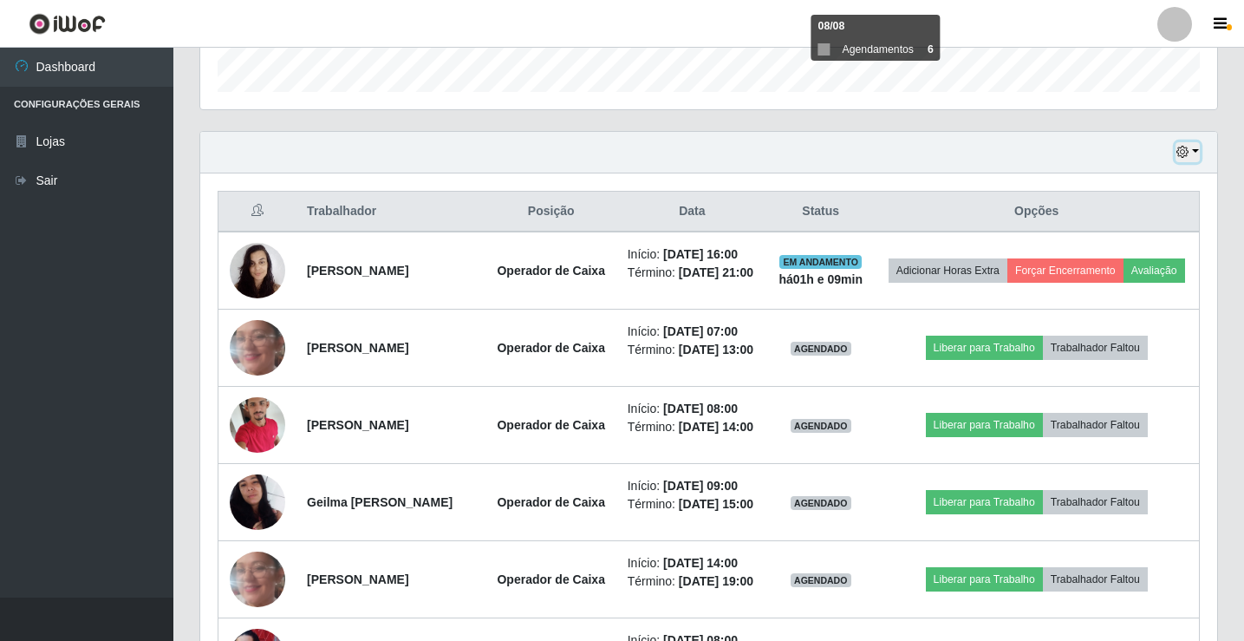
click at [1176, 150] on button "button" at bounding box center [1188, 152] width 24 height 20
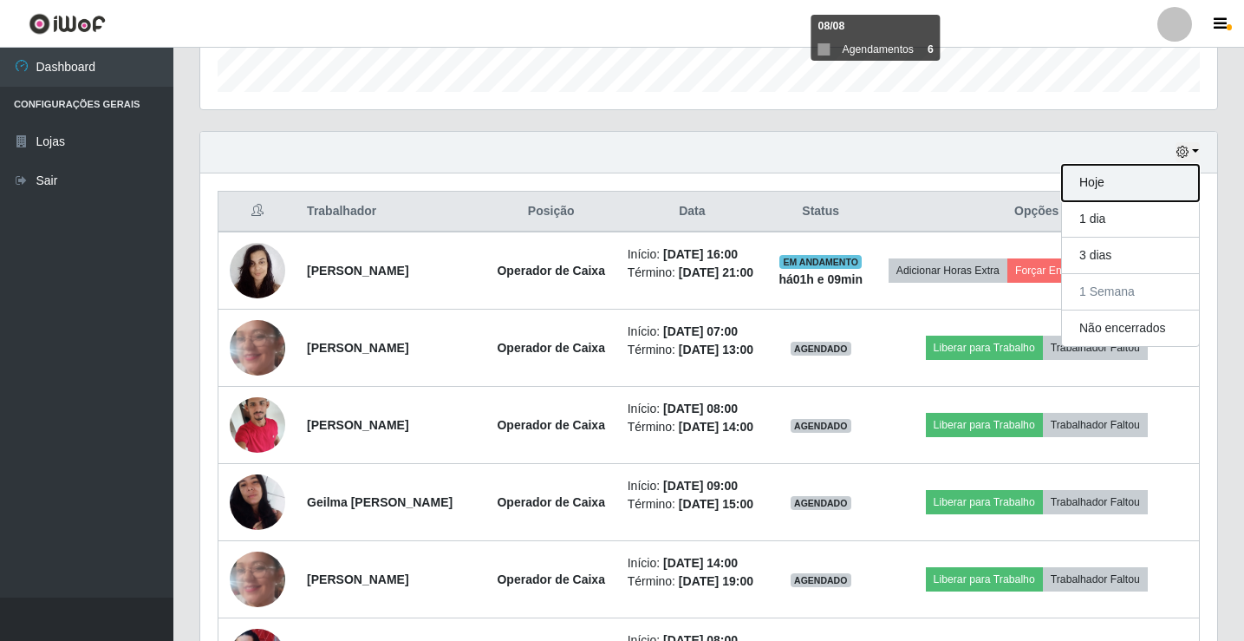
click at [1155, 182] on button "Hoje" at bounding box center [1130, 183] width 137 height 36
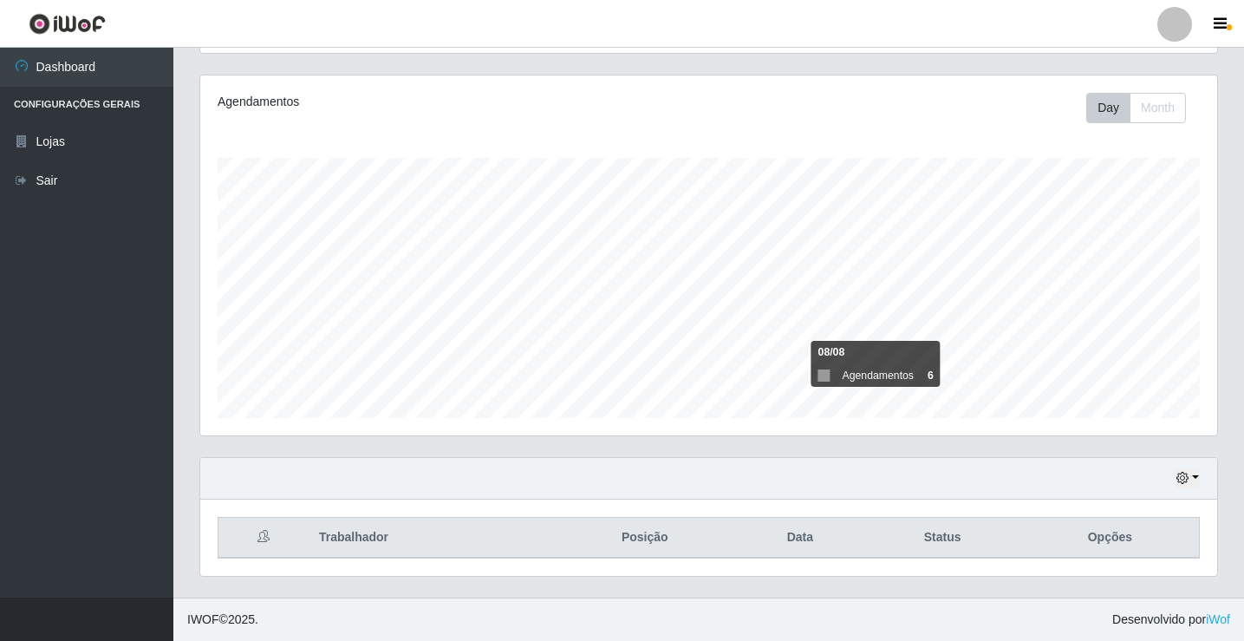
scroll to position [279, 0]
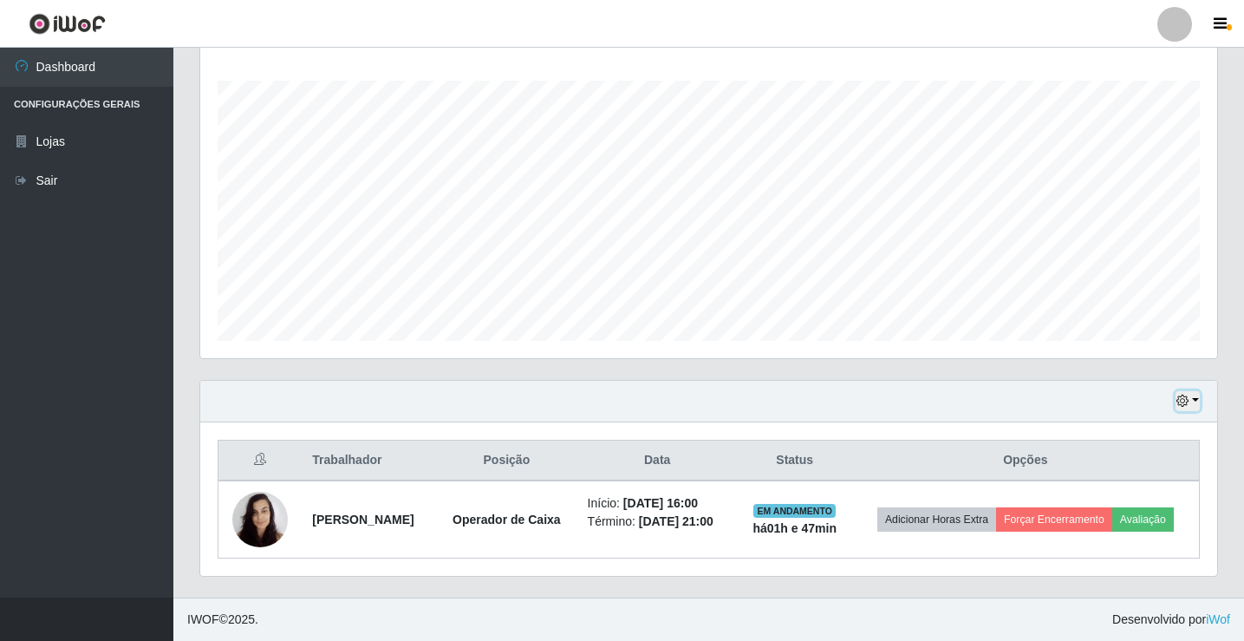
click at [1183, 401] on icon "button" at bounding box center [1183, 401] width 12 height 12
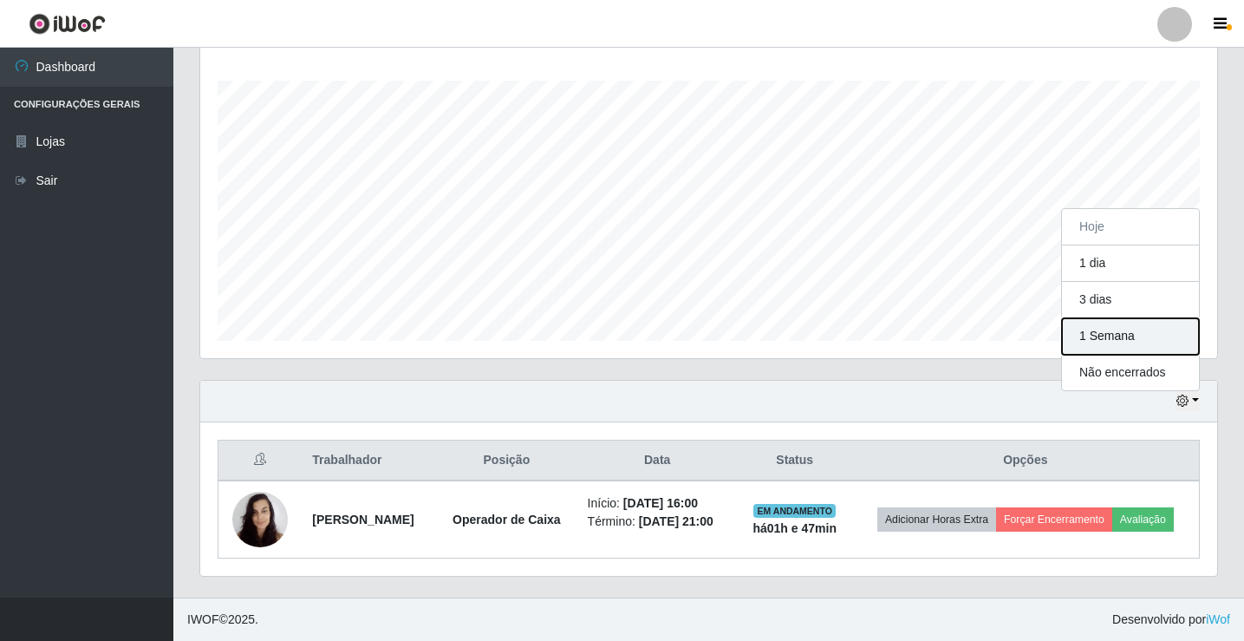
click at [1103, 345] on button "1 Semana" at bounding box center [1130, 336] width 137 height 36
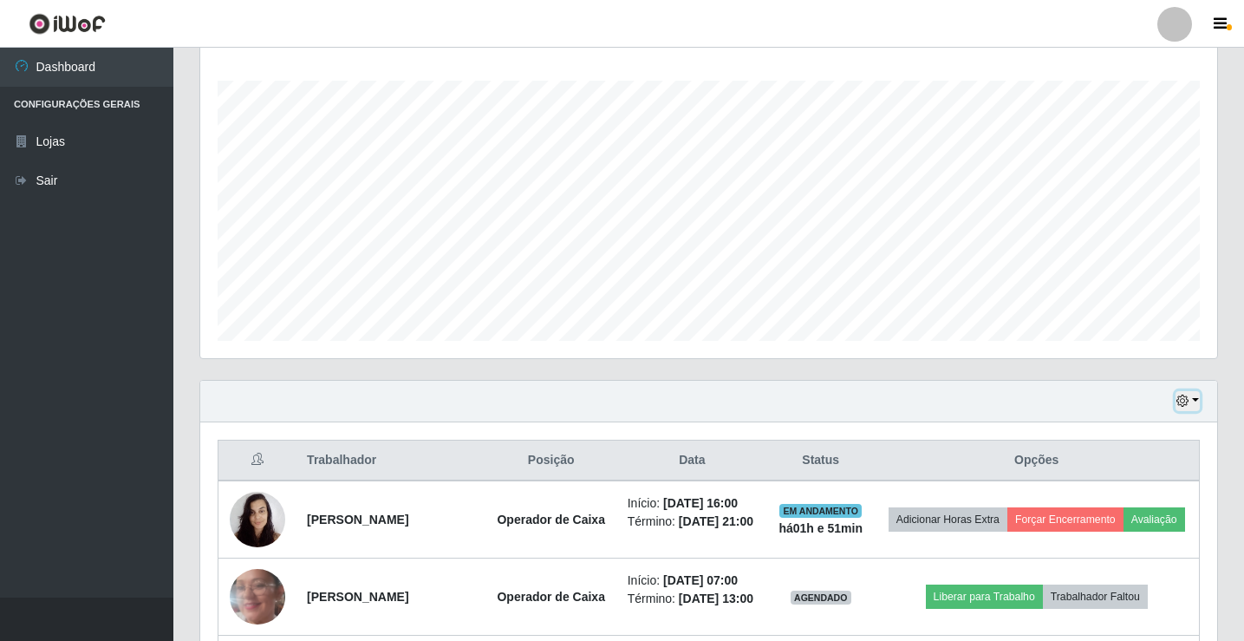
click at [1191, 401] on button "button" at bounding box center [1188, 401] width 24 height 20
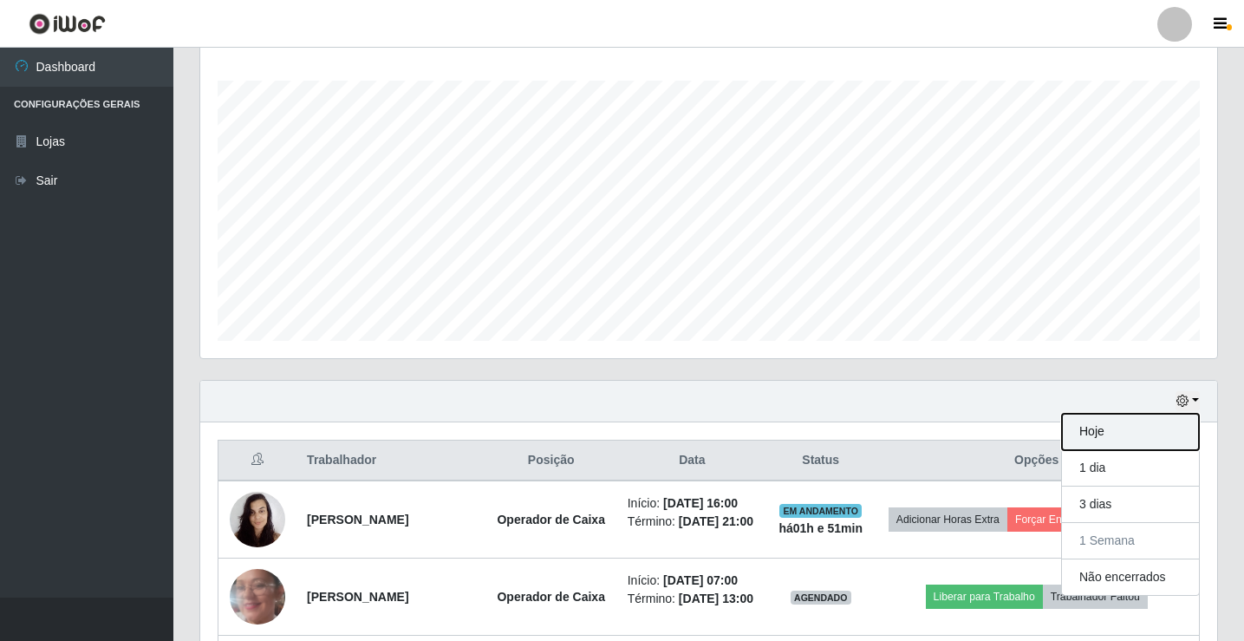
click at [1120, 432] on button "Hoje" at bounding box center [1130, 432] width 137 height 36
